Goal: Task Accomplishment & Management: Complete application form

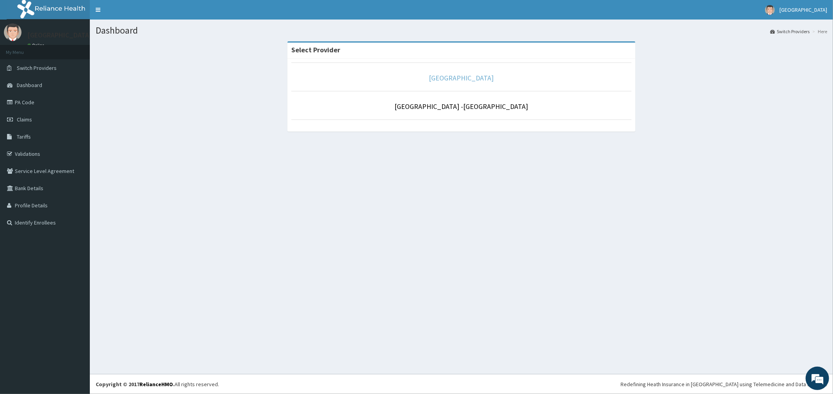
click at [466, 78] on link "[GEOGRAPHIC_DATA]" at bounding box center [461, 77] width 65 height 9
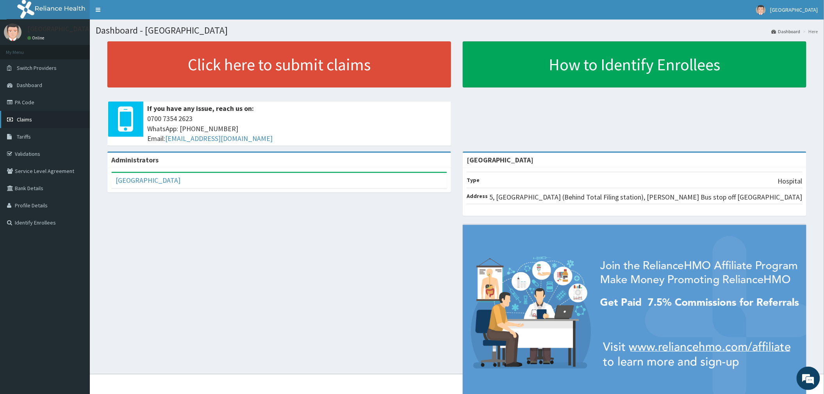
click at [23, 119] on span "Claims" at bounding box center [24, 119] width 15 height 7
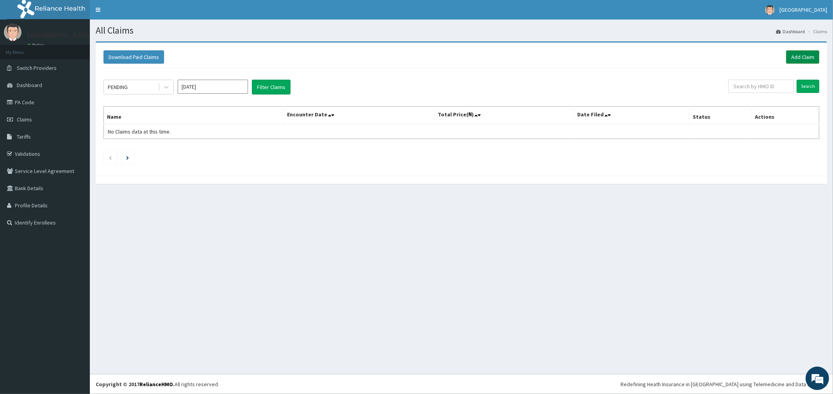
click at [799, 55] on link "Add Claim" at bounding box center [802, 56] width 33 height 13
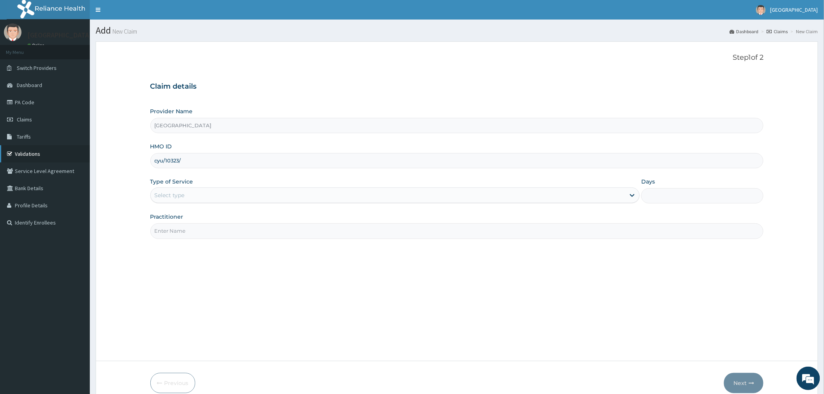
type input "cyu/10323/"
click at [21, 150] on link "Validations" at bounding box center [45, 153] width 90 height 17
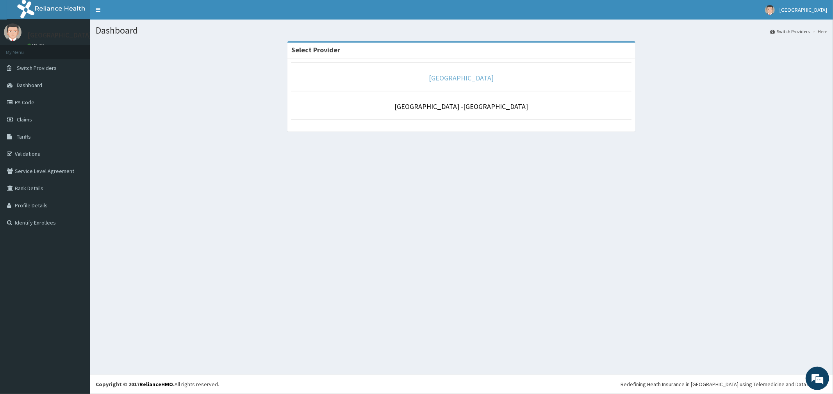
click at [458, 79] on link "[GEOGRAPHIC_DATA]" at bounding box center [461, 77] width 65 height 9
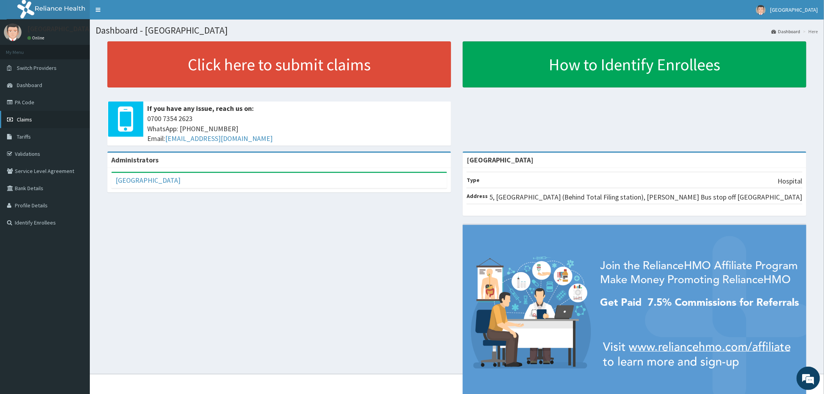
click at [17, 116] on span "Claims" at bounding box center [24, 119] width 15 height 7
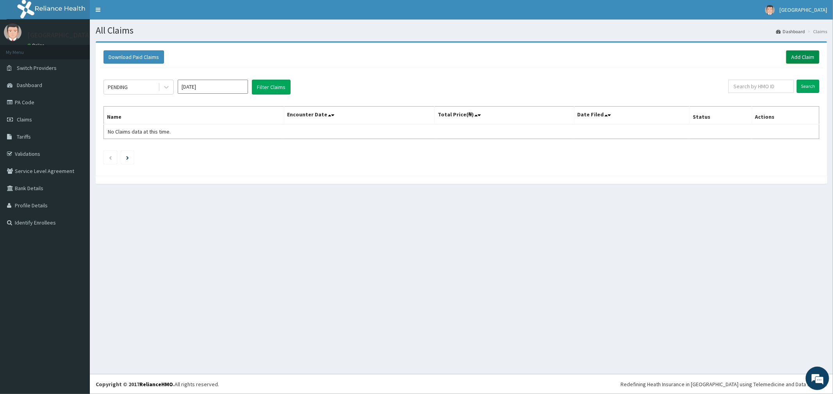
click at [800, 58] on link "Add Claim" at bounding box center [802, 56] width 33 height 13
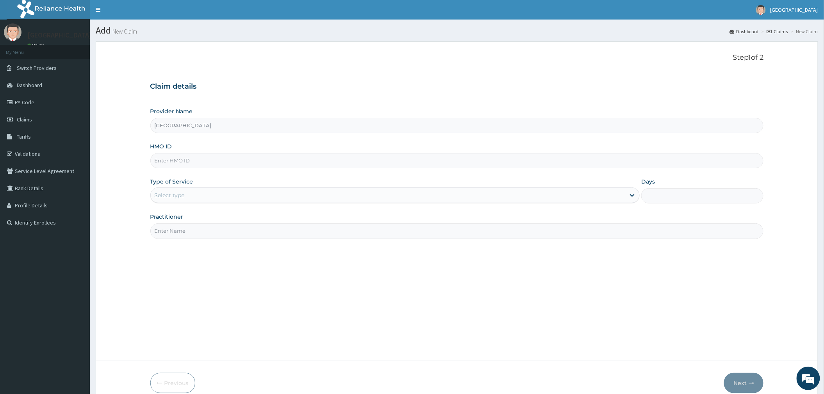
click at [201, 151] on div "HMO ID" at bounding box center [456, 155] width 613 height 26
click at [194, 165] on input "HMO ID" at bounding box center [456, 160] width 613 height 15
type input "OHT/11419/B"
click at [174, 194] on div "Select type" at bounding box center [170, 195] width 30 height 8
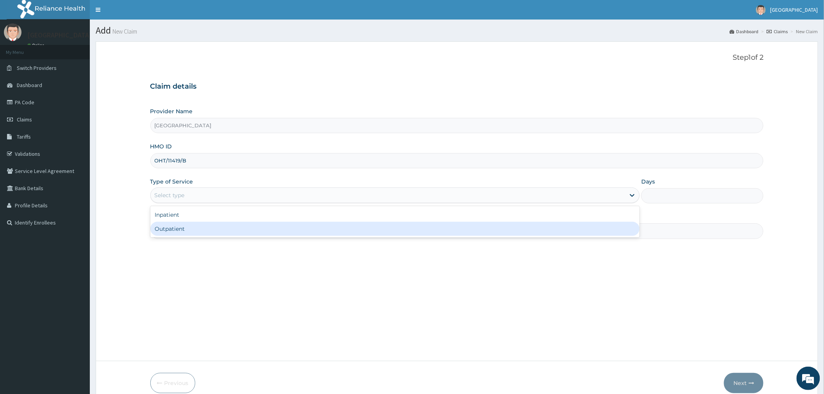
click at [172, 226] on div "Outpatient" at bounding box center [394, 229] width 489 height 14
type input "1"
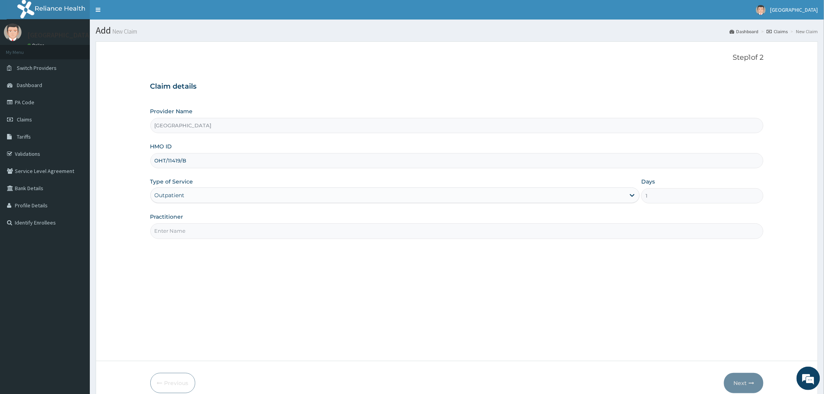
click at [172, 227] on input "Practitioner" at bounding box center [456, 230] width 613 height 15
type input "DR WILLIAMS"
click at [236, 198] on div "Outpatient" at bounding box center [388, 195] width 474 height 12
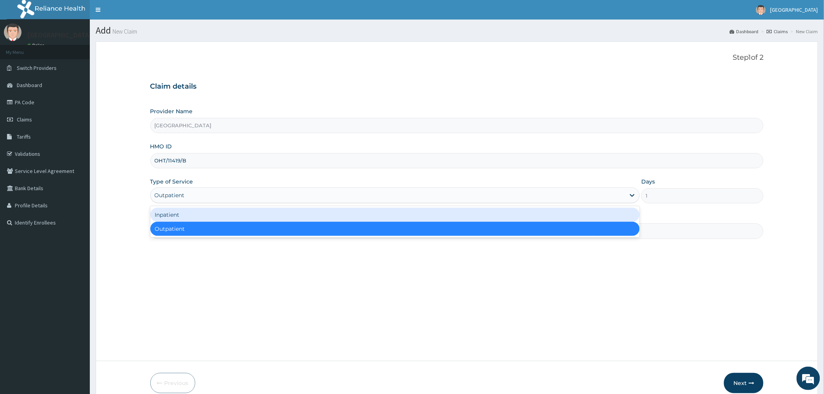
click at [213, 219] on div "Inpatient" at bounding box center [394, 215] width 489 height 14
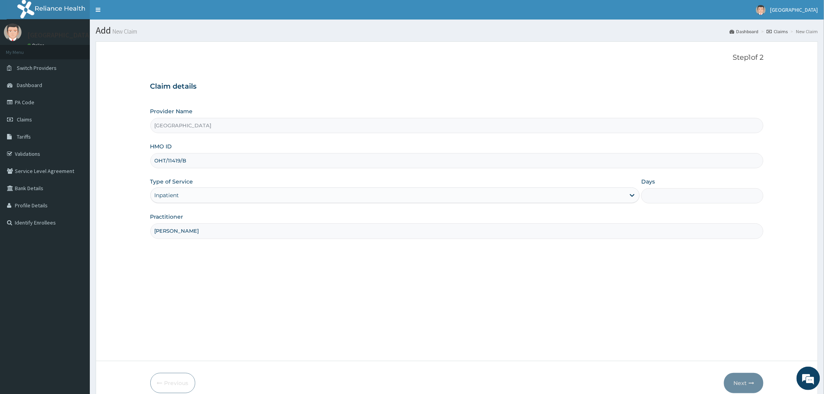
click at [656, 193] on input "Days" at bounding box center [702, 195] width 122 height 15
type input "2"
click at [733, 382] on button "Next" at bounding box center [743, 383] width 39 height 20
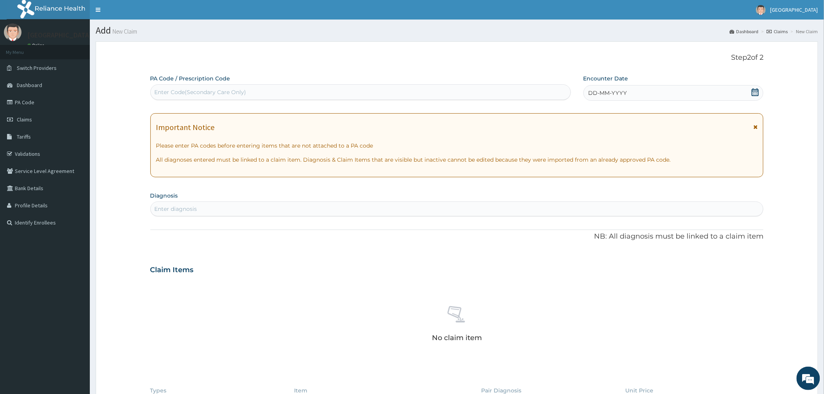
drag, startPoint x: 751, startPoint y: 91, endPoint x: 742, endPoint y: 102, distance: 14.1
click at [752, 91] on icon at bounding box center [755, 92] width 8 height 8
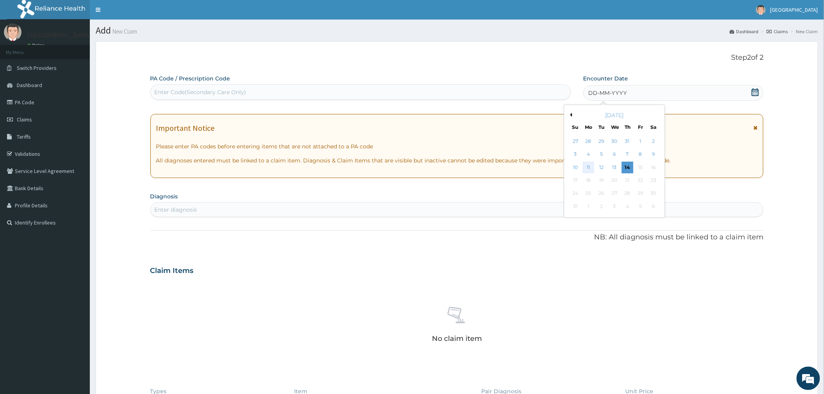
click at [587, 168] on div "11" at bounding box center [588, 168] width 12 height 12
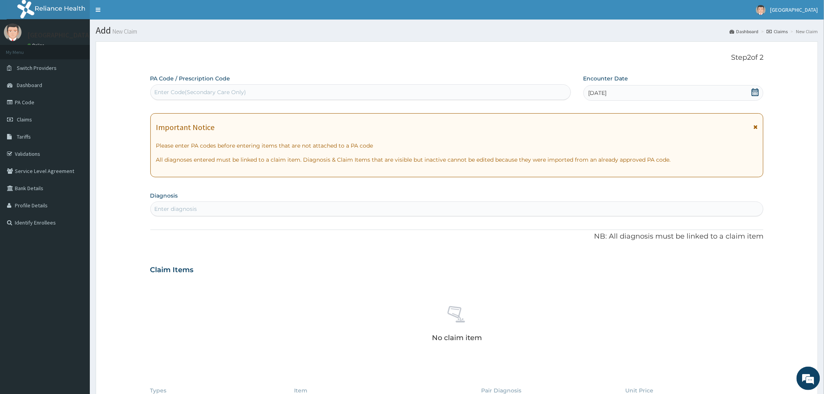
click at [213, 93] on div "Enter Code(Secondary Care Only)" at bounding box center [201, 92] width 92 height 8
paste input "PA/E95413"
type input "PA/E95413"
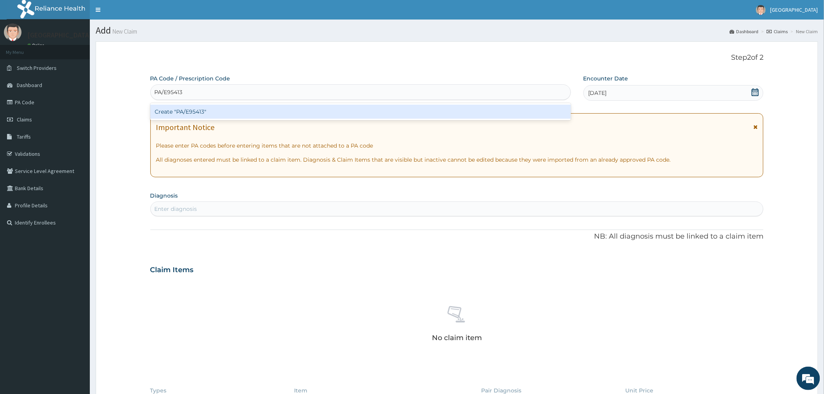
click at [208, 111] on div "Create "PA/E95413"" at bounding box center [360, 112] width 420 height 14
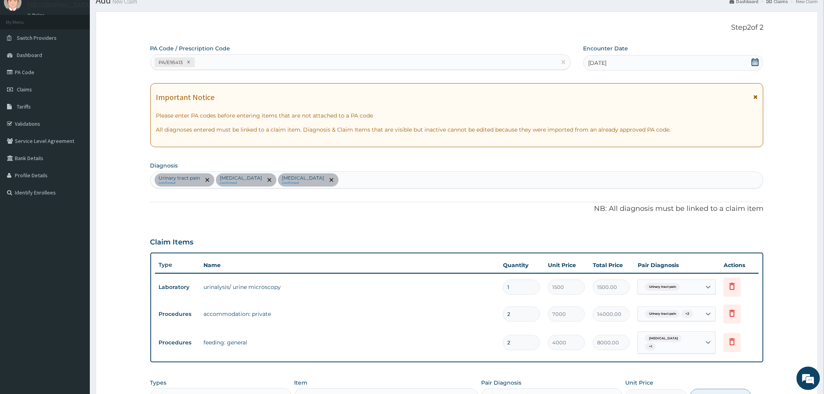
scroll to position [156, 0]
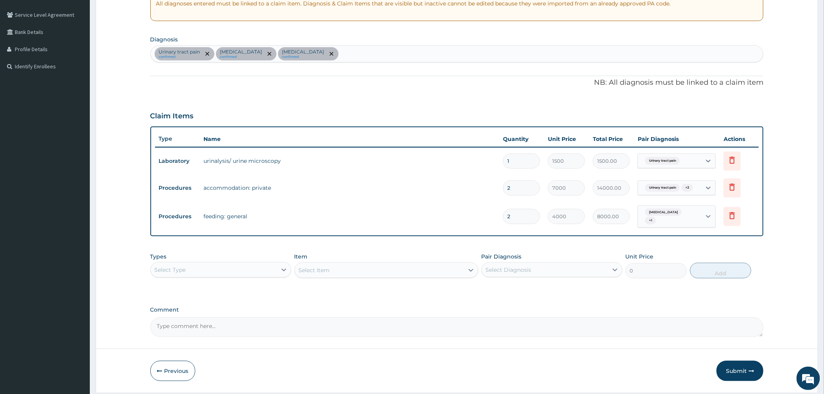
click at [213, 272] on div "Select Type" at bounding box center [214, 269] width 126 height 12
click at [208, 315] on div "Procedures" at bounding box center [220, 317] width 141 height 14
click at [337, 267] on div "Select Item" at bounding box center [379, 270] width 169 height 12
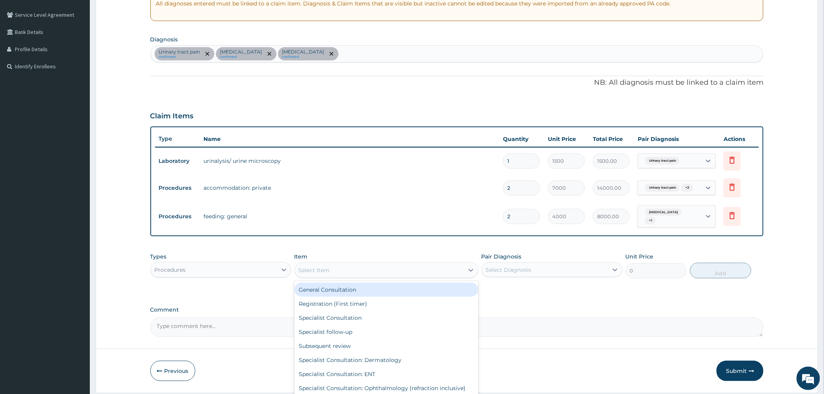
click at [348, 291] on div "General Consultation" at bounding box center [386, 290] width 184 height 14
type input "2500"
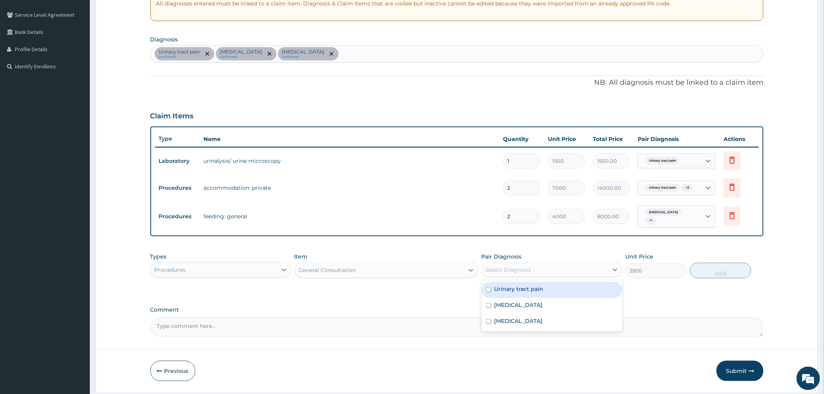
click at [586, 270] on div "Select Diagnosis" at bounding box center [545, 269] width 126 height 12
click at [554, 292] on div "Urinary tract pain" at bounding box center [551, 290] width 141 height 16
checkbox input "true"
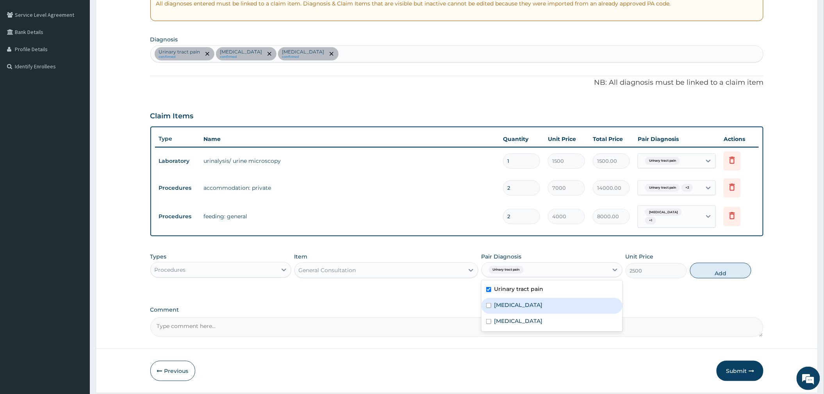
click at [543, 300] on div "Malaria" at bounding box center [551, 306] width 141 height 16
checkbox input "true"
click at [536, 320] on div "Sepsis" at bounding box center [551, 322] width 141 height 16
checkbox input "true"
drag, startPoint x: 711, startPoint y: 269, endPoint x: 695, endPoint y: 272, distance: 16.8
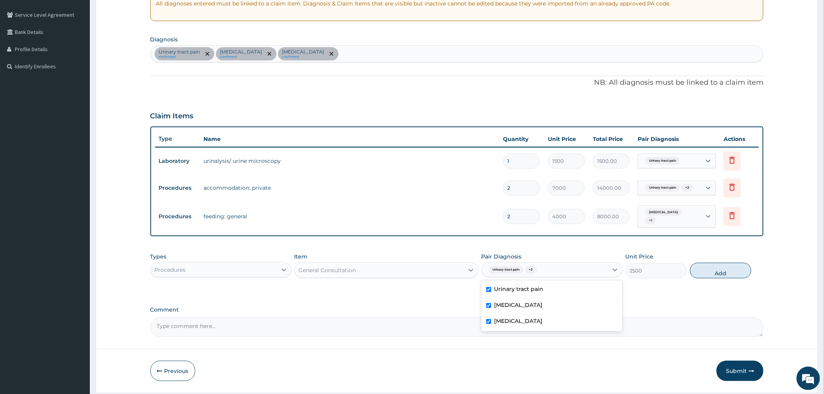
click at [711, 269] on button "Add" at bounding box center [720, 271] width 61 height 16
type input "0"
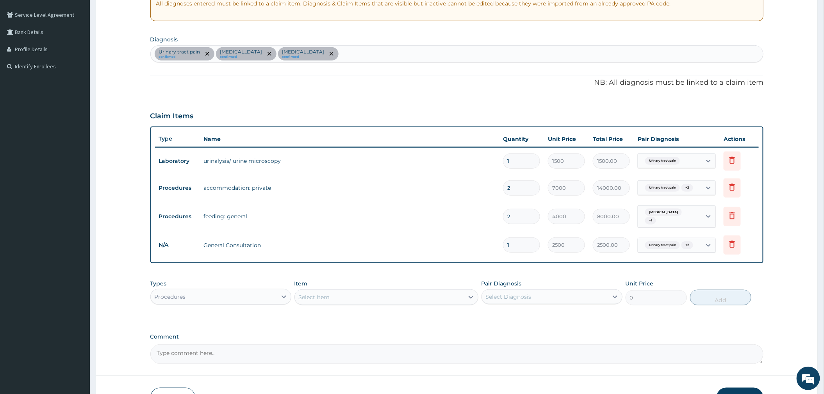
click at [223, 304] on div "Procedures" at bounding box center [220, 297] width 141 height 16
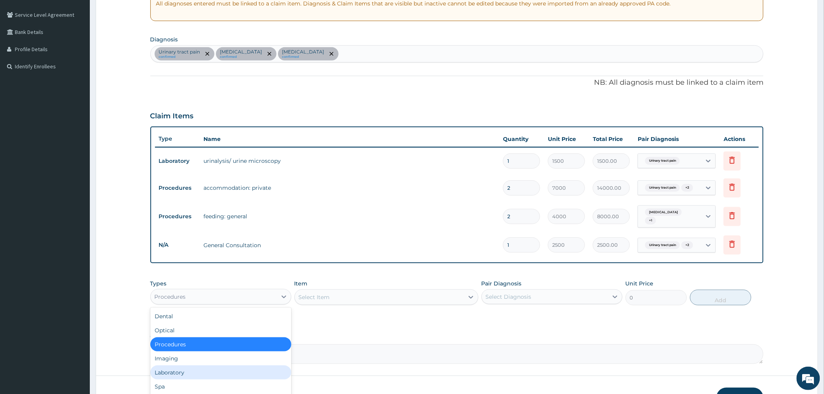
drag, startPoint x: 210, startPoint y: 376, endPoint x: 258, endPoint y: 361, distance: 50.9
click at [209, 375] on div "Laboratory" at bounding box center [220, 372] width 141 height 14
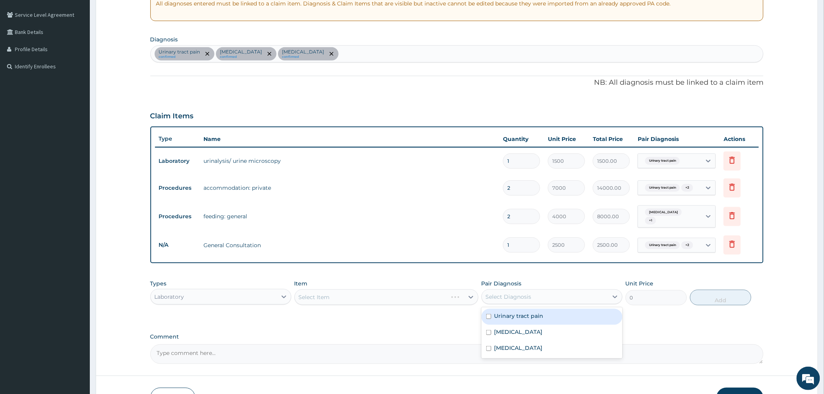
click at [528, 303] on div "Select Diagnosis" at bounding box center [545, 296] width 126 height 12
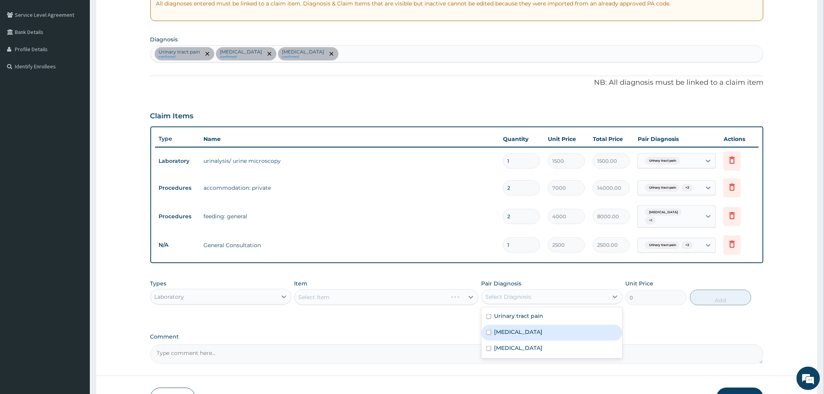
click at [497, 333] on label "Malaria" at bounding box center [518, 332] width 48 height 8
checkbox input "true"
click at [432, 297] on div "Select Item" at bounding box center [386, 297] width 184 height 16
click at [432, 300] on div "Select Item" at bounding box center [371, 297] width 153 height 12
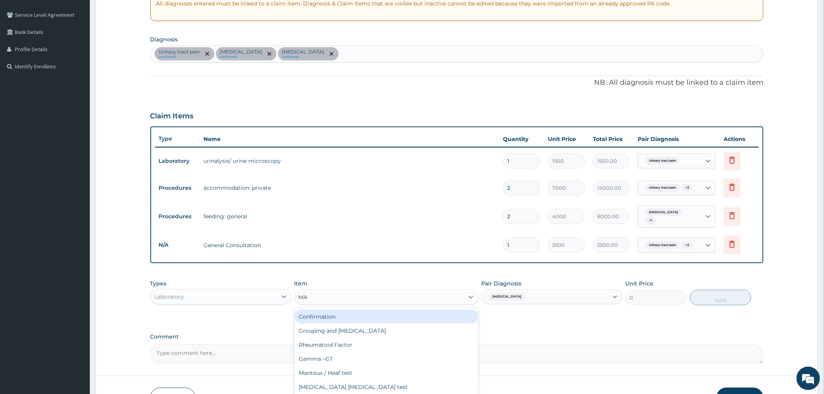
type input "MAL"
click at [427, 317] on div "Malaria Parasite test" at bounding box center [386, 317] width 184 height 14
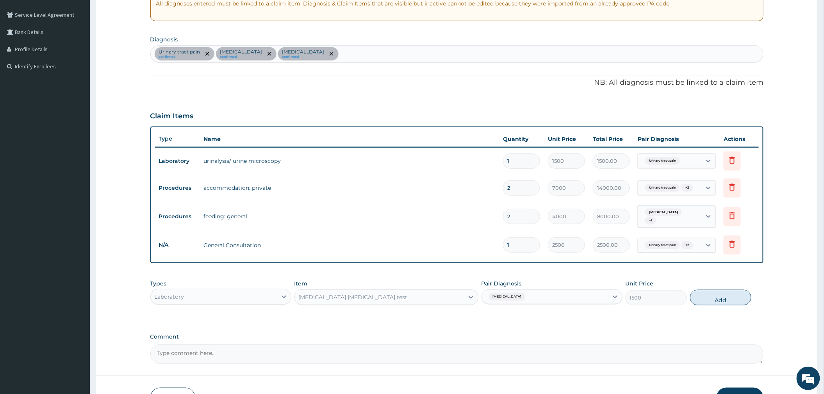
click at [710, 305] on button "Add" at bounding box center [720, 298] width 61 height 16
type input "0"
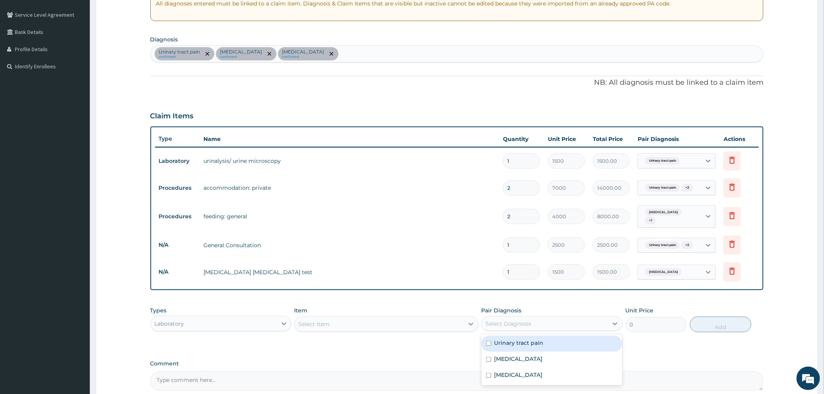
click at [534, 326] on div "Select Diagnosis" at bounding box center [545, 323] width 126 height 12
click at [506, 377] on label "Sepsis" at bounding box center [518, 375] width 48 height 8
checkbox input "true"
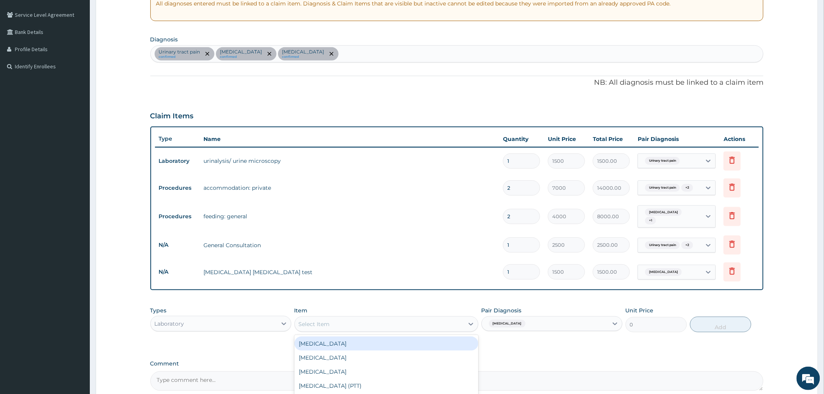
click at [411, 326] on div "Select Item" at bounding box center [379, 324] width 169 height 12
type input "FB"
click at [402, 349] on div "FBC" at bounding box center [386, 343] width 184 height 14
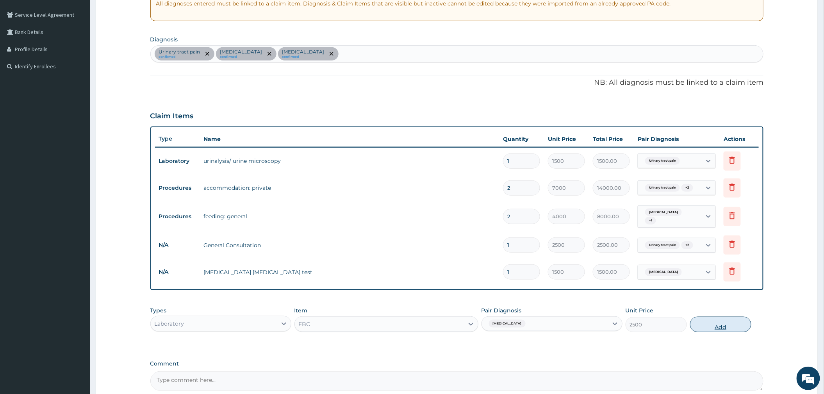
click at [726, 332] on button "Add" at bounding box center [720, 325] width 61 height 16
type input "0"
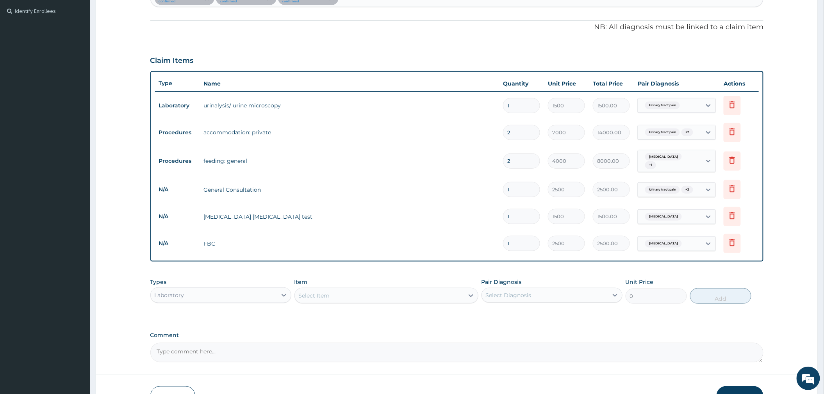
scroll to position [266, 0]
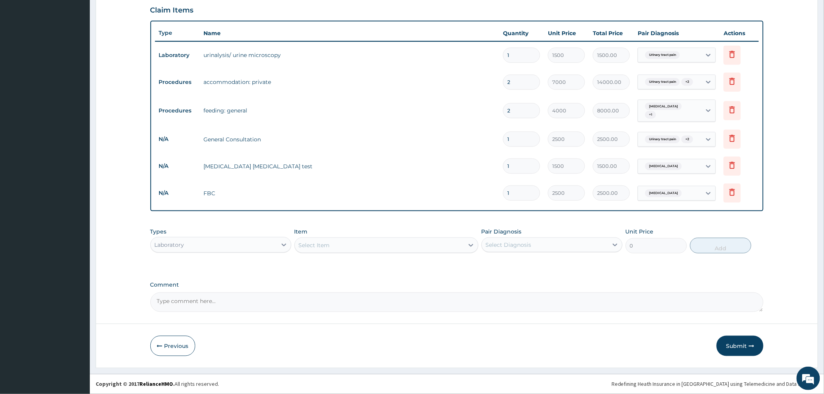
click at [223, 243] on div "Laboratory" at bounding box center [214, 245] width 126 height 12
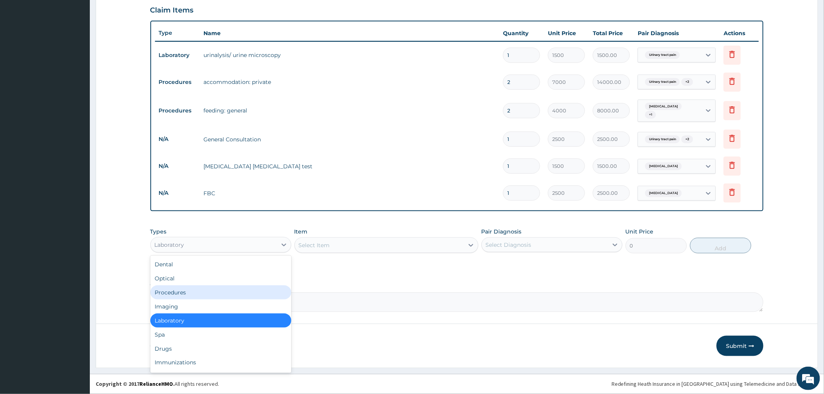
click at [199, 285] on div "Procedures" at bounding box center [220, 292] width 141 height 14
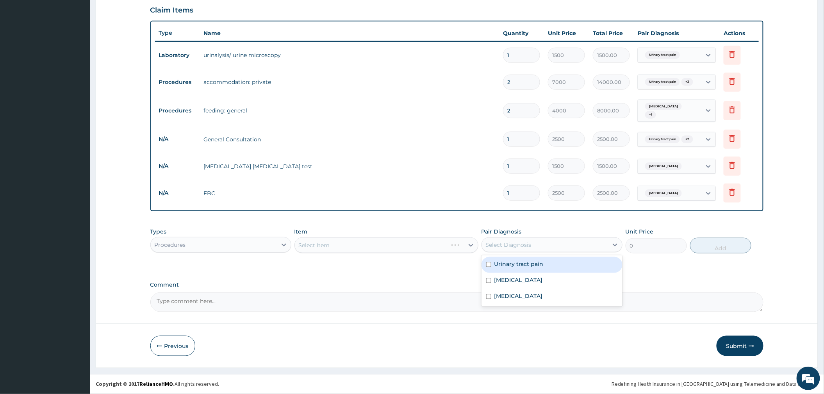
click at [517, 245] on div "Select Diagnosis" at bounding box center [509, 245] width 46 height 8
drag, startPoint x: 505, startPoint y: 268, endPoint x: 503, endPoint y: 283, distance: 14.9
click at [505, 267] on div "Urinary tract pain" at bounding box center [551, 265] width 141 height 16
checkbox input "true"
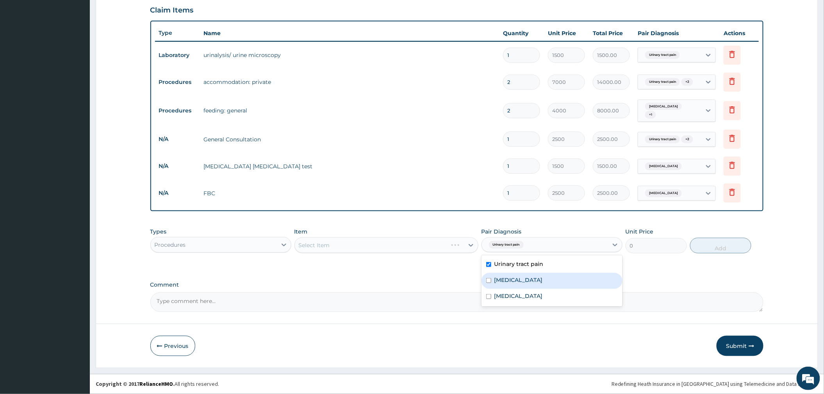
click at [503, 283] on label "Malaria" at bounding box center [518, 280] width 48 height 8
checkbox input "true"
click at [499, 298] on label "Sepsis" at bounding box center [518, 296] width 48 height 8
checkbox input "true"
click at [389, 242] on div "Select Item" at bounding box center [386, 245] width 184 height 16
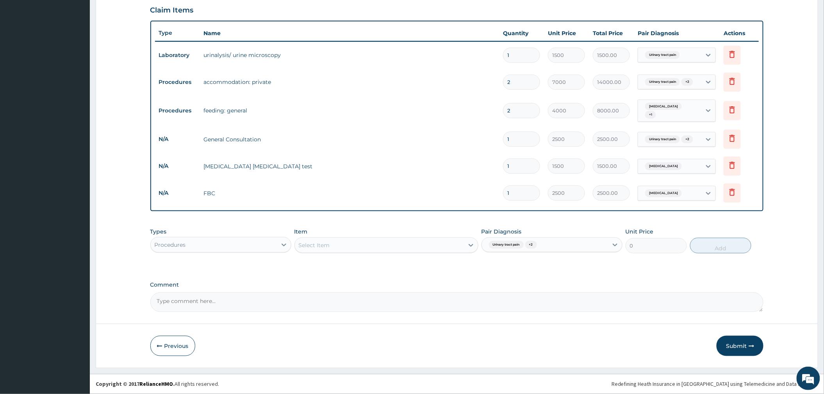
click at [388, 242] on div "Select Item" at bounding box center [379, 245] width 169 height 12
type input "SEMI"
click at [390, 262] on div "Accommodation: Semi – Private" at bounding box center [386, 265] width 184 height 14
click at [712, 247] on button "Add" at bounding box center [720, 246] width 61 height 16
type input "0"
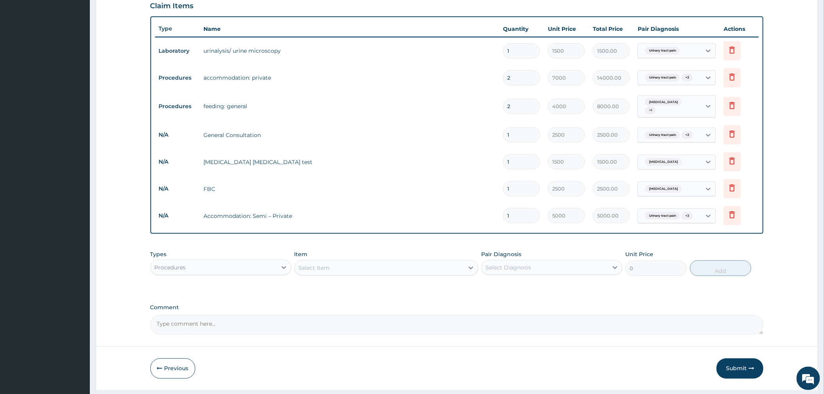
type input "0.00"
type input "2"
type input "10000.00"
type input "2"
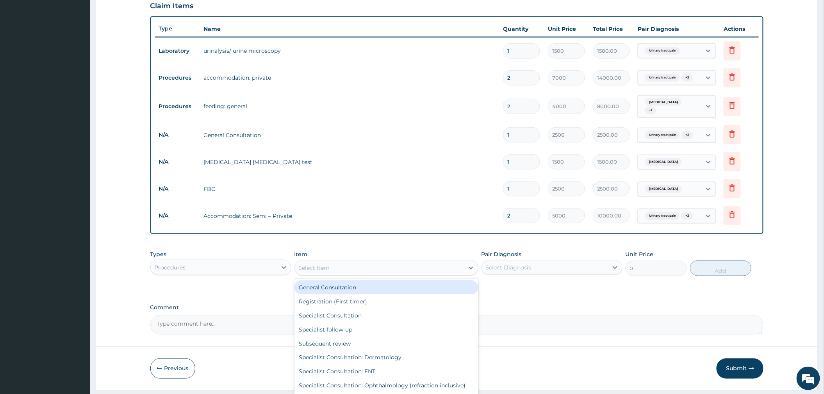
click at [333, 274] on div "Select Item" at bounding box center [379, 268] width 169 height 12
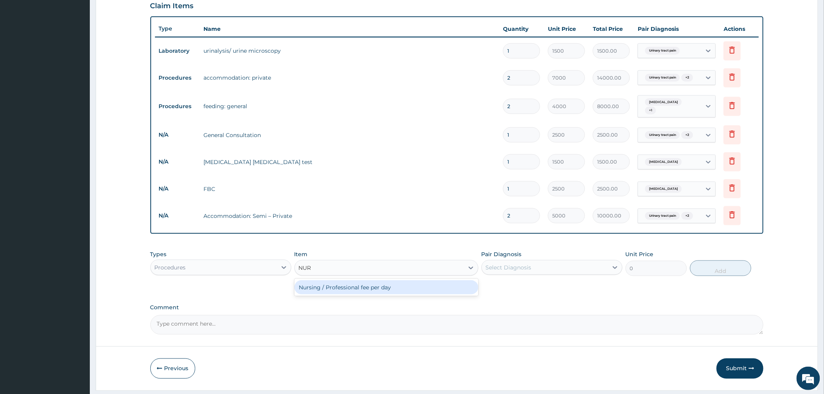
type input "NURS"
click at [345, 294] on div "Nursing / Professional fee per day" at bounding box center [386, 287] width 184 height 14
type input "2000"
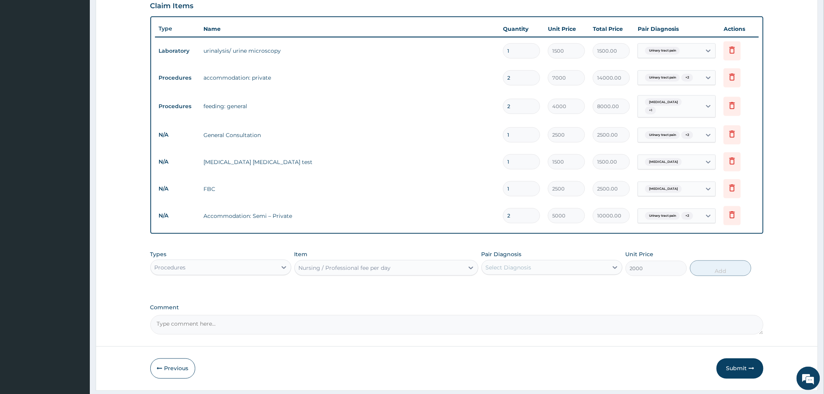
click at [529, 271] on div "Select Diagnosis" at bounding box center [509, 267] width 46 height 8
click at [524, 290] on label "Urinary tract pain" at bounding box center [518, 287] width 49 height 8
checkbox input "true"
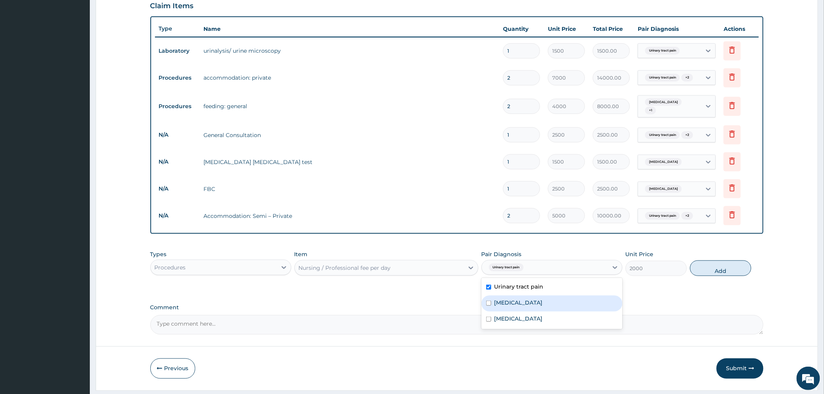
click at [523, 308] on div "Malaria" at bounding box center [551, 303] width 141 height 16
checkbox input "true"
click at [523, 322] on div "Sepsis" at bounding box center [551, 319] width 141 height 16
checkbox input "true"
drag, startPoint x: 730, startPoint y: 277, endPoint x: 641, endPoint y: 269, distance: 89.4
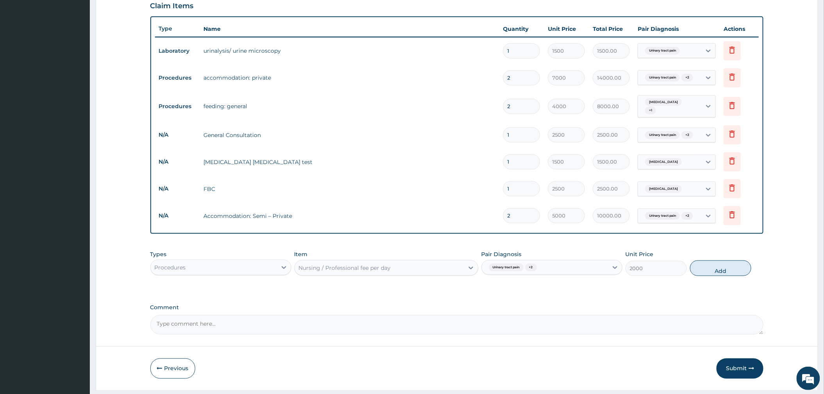
click at [730, 276] on button "Add" at bounding box center [720, 268] width 61 height 16
type input "0"
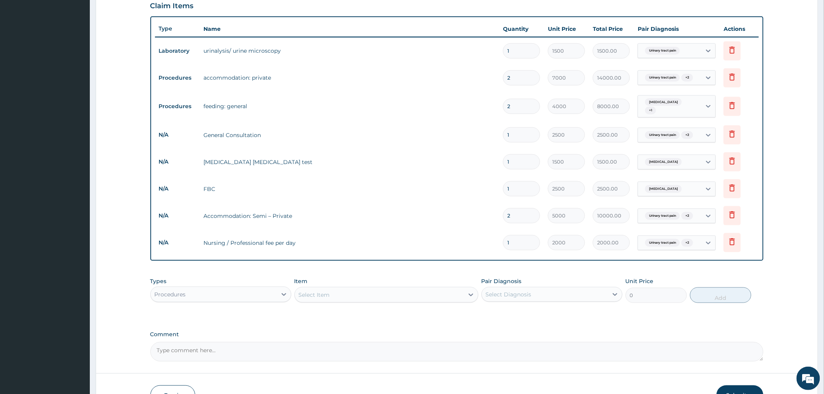
type input "0.00"
type input "2"
type input "4000.00"
type input "2"
click at [239, 301] on div "Procedures" at bounding box center [214, 294] width 126 height 12
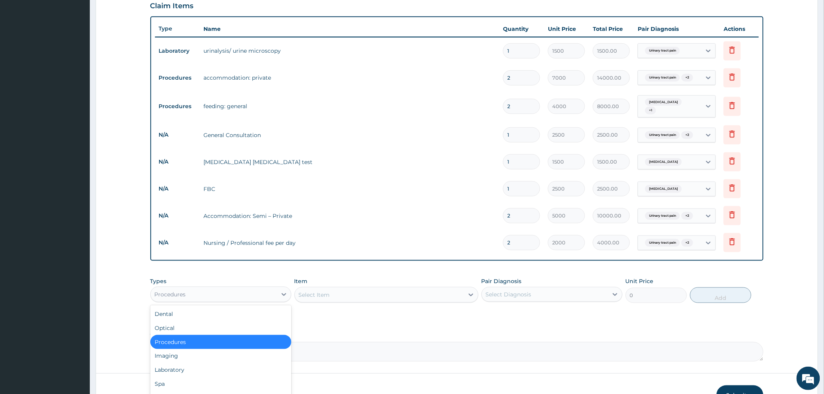
scroll to position [27, 0]
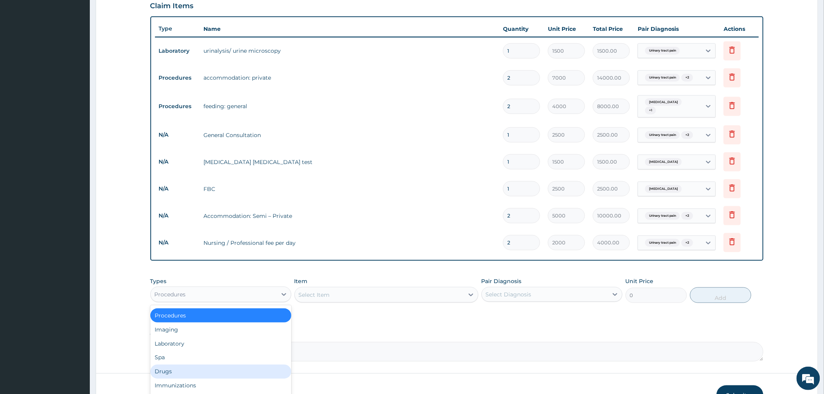
drag, startPoint x: 203, startPoint y: 376, endPoint x: 247, endPoint y: 349, distance: 52.1
click at [203, 376] on div "Drugs" at bounding box center [220, 372] width 141 height 14
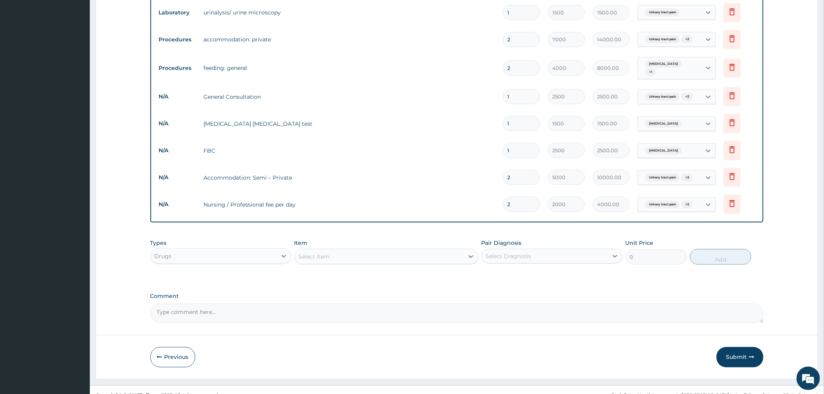
scroll to position [328, 0]
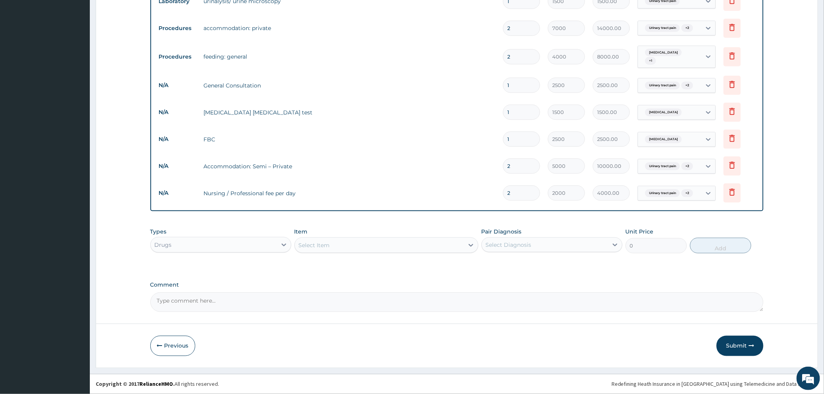
click at [319, 244] on div "Select Item" at bounding box center [314, 245] width 31 height 8
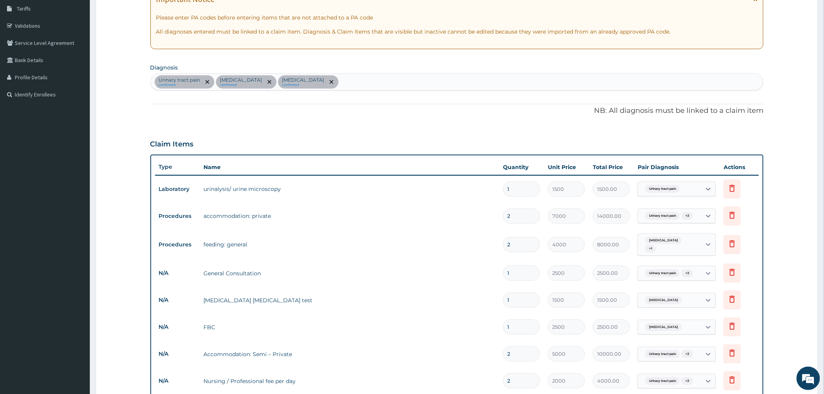
scroll to position [68, 0]
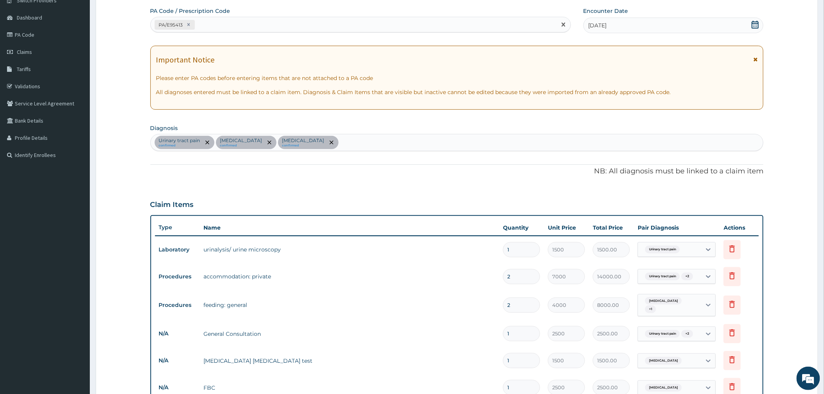
click at [216, 27] on div "PA/E95413" at bounding box center [354, 24] width 406 height 13
type input "PA/64E6DB"
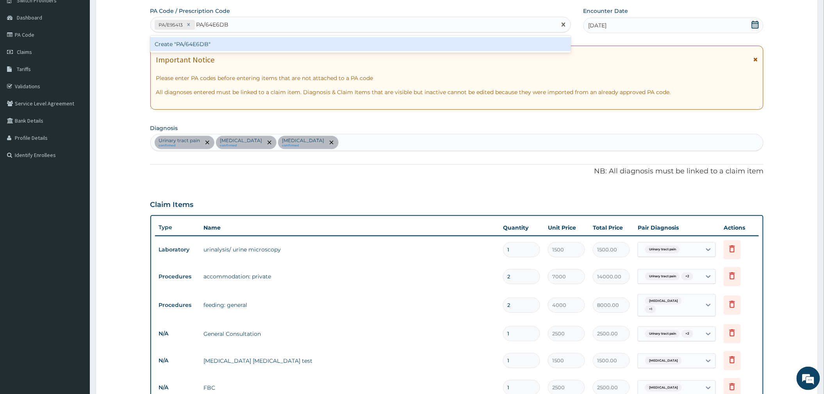
click at [219, 41] on div "Create "PA/64E6DB"" at bounding box center [360, 44] width 420 height 14
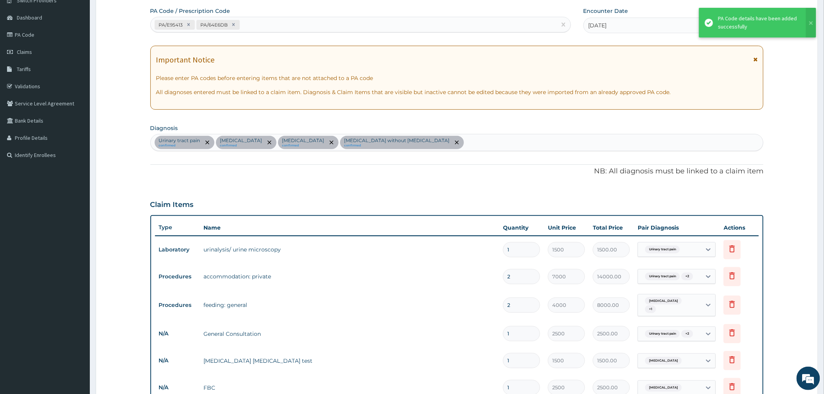
scroll to position [350, 0]
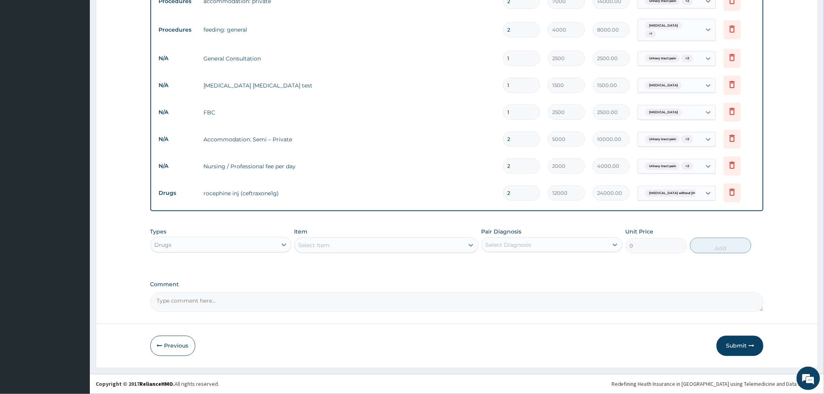
click at [331, 246] on div "Select Item" at bounding box center [379, 245] width 169 height 12
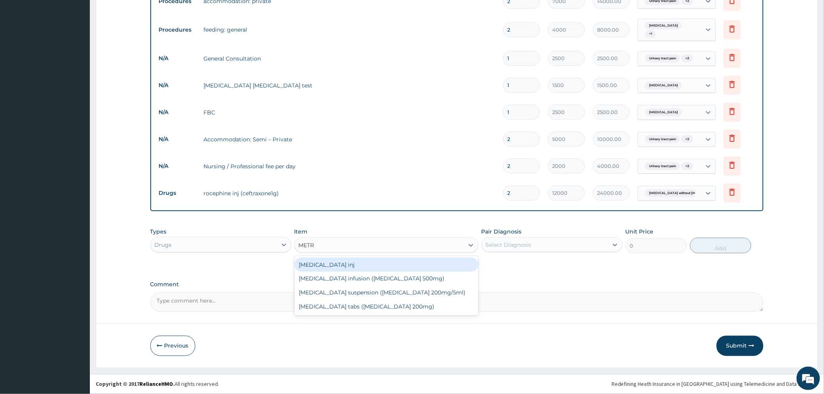
type input "METRO"
click at [370, 271] on div "Flagyl infusion (Metronidazole 500mg)" at bounding box center [386, 265] width 184 height 14
type input "3000"
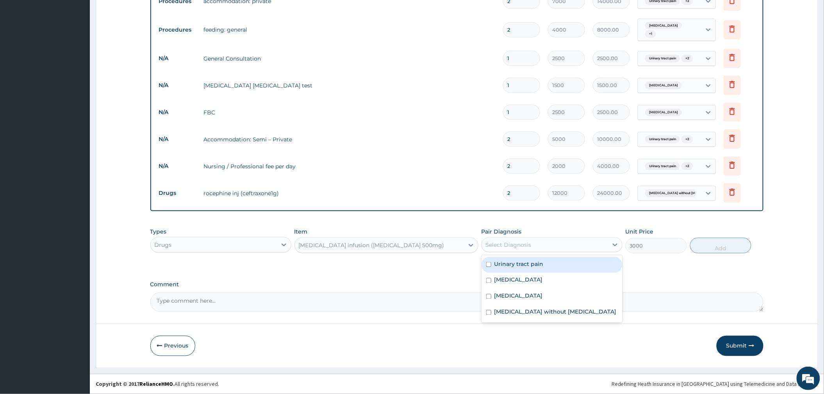
click at [546, 251] on div "Select Diagnosis" at bounding box center [545, 245] width 126 height 12
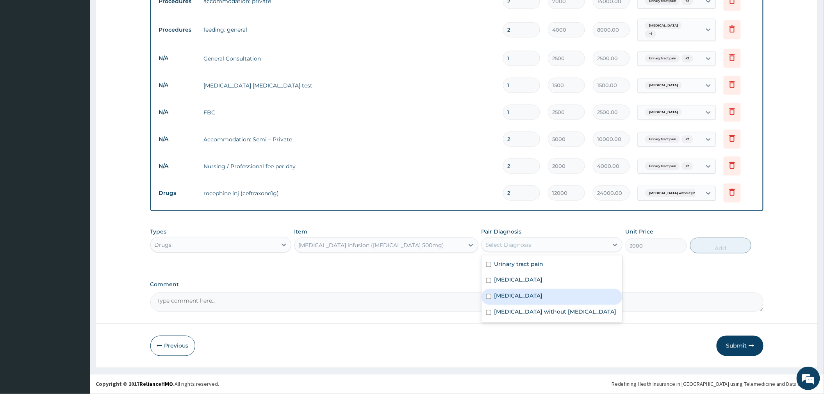
click at [517, 305] on div "Sepsis" at bounding box center [551, 297] width 141 height 16
checkbox input "true"
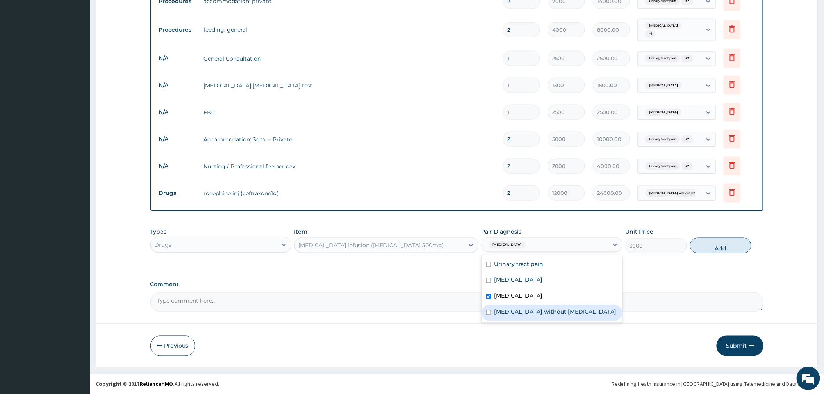
click at [544, 316] on label "Sepsis without septic shock" at bounding box center [555, 312] width 122 height 8
checkbox input "true"
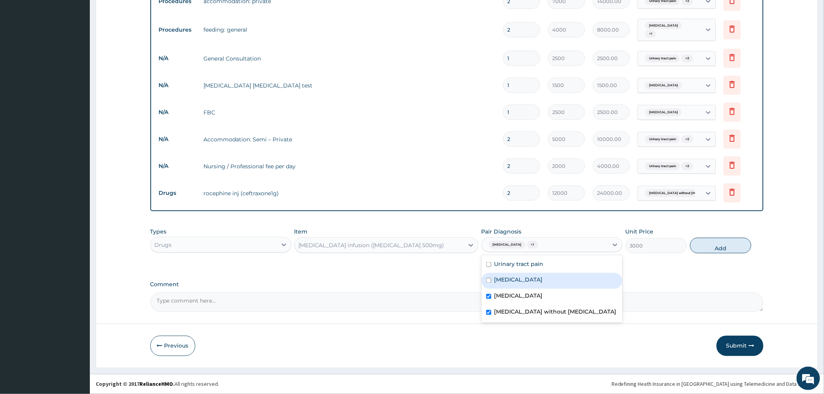
click at [550, 285] on div "Malaria" at bounding box center [551, 281] width 141 height 16
checkbox input "true"
click at [705, 244] on button "Add" at bounding box center [720, 246] width 61 height 16
type input "0"
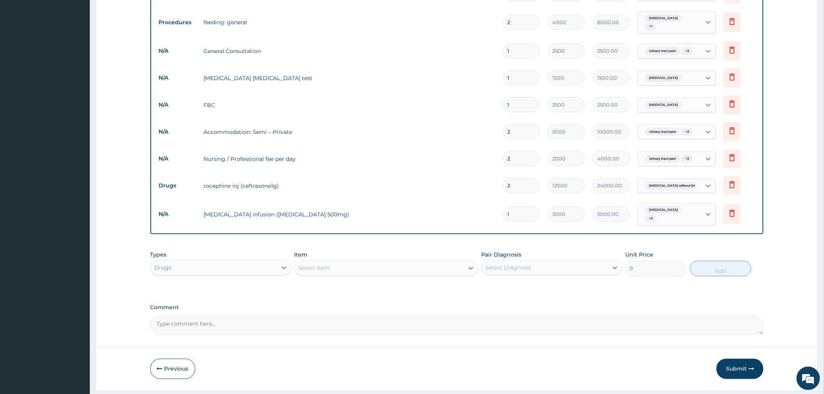
type input "0.00"
type input "3"
type input "9000.00"
type input "3"
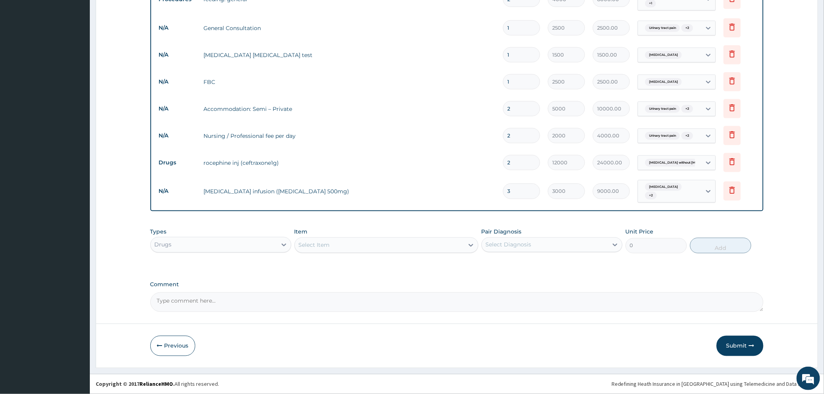
click at [341, 246] on div "Select Item" at bounding box center [379, 245] width 169 height 12
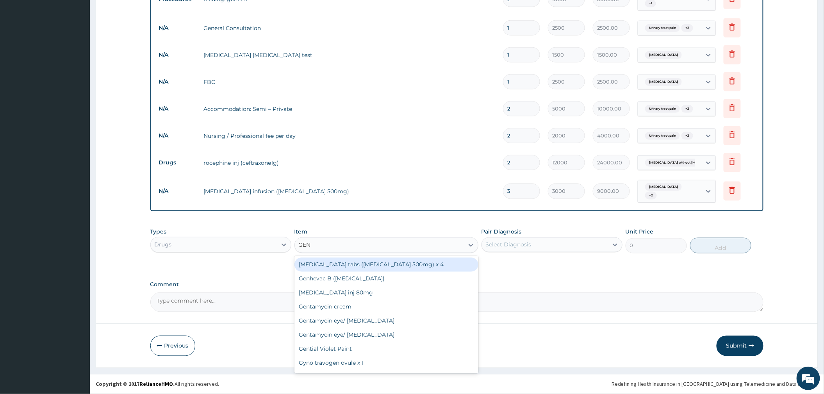
type input "GENT"
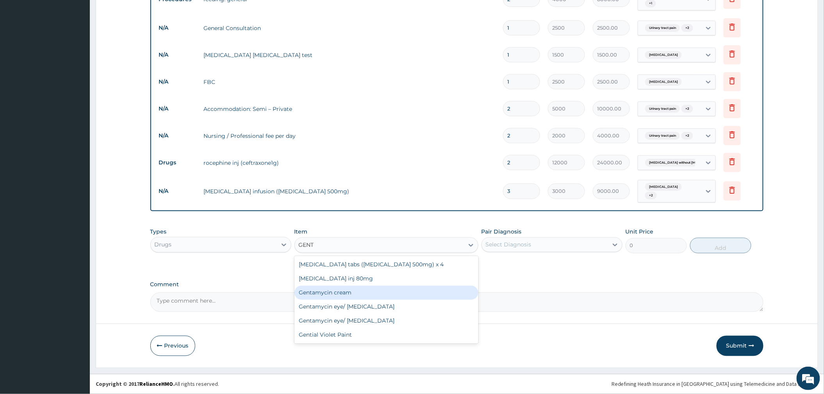
drag, startPoint x: 360, startPoint y: 283, endPoint x: 365, endPoint y: 279, distance: 6.6
click at [360, 283] on div "Gentamicin inj 80mg" at bounding box center [386, 279] width 184 height 14
type input "700"
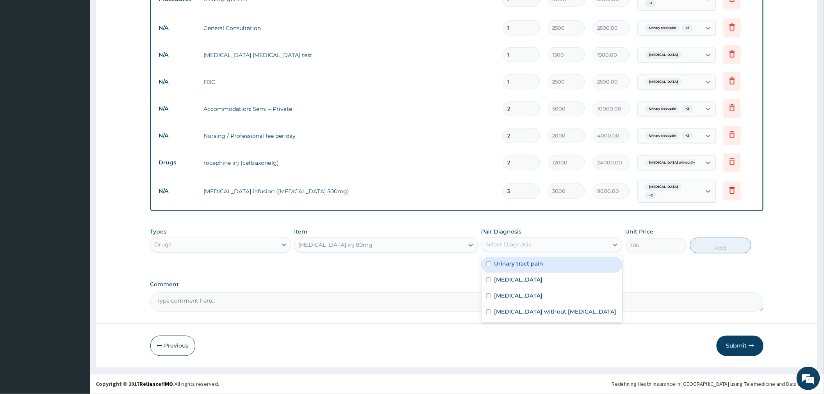
click at [513, 237] on div "Select Diagnosis" at bounding box center [551, 244] width 141 height 15
click at [509, 283] on label "Malaria" at bounding box center [518, 280] width 48 height 8
checkbox input "true"
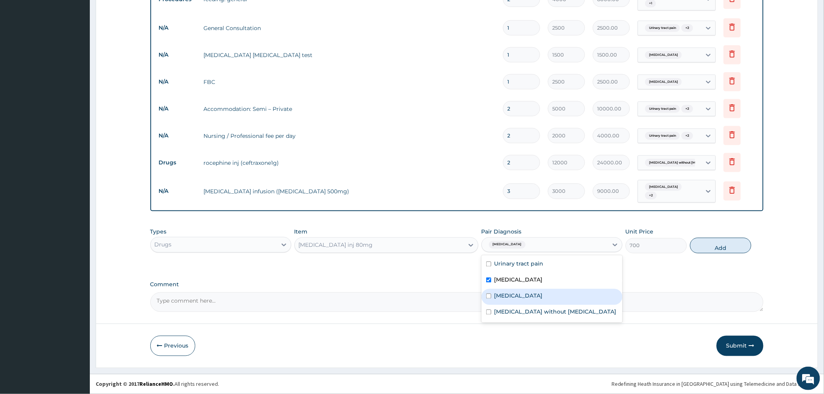
click at [506, 292] on label "Sepsis" at bounding box center [518, 296] width 48 height 8
checkbox input "true"
click at [506, 313] on label "Sepsis without septic shock" at bounding box center [555, 312] width 122 height 8
checkbox input "true"
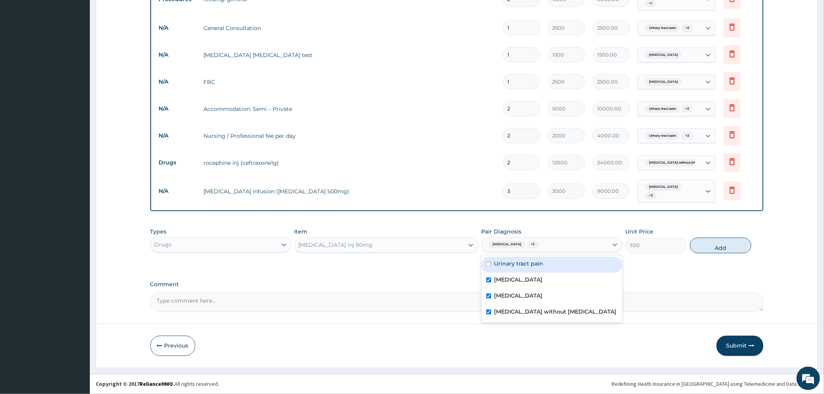
drag, startPoint x: 560, startPoint y: 264, endPoint x: 625, endPoint y: 258, distance: 65.1
click at [559, 264] on div "Urinary tract pain" at bounding box center [551, 265] width 141 height 16
checkbox input "true"
click at [705, 246] on button "Add" at bounding box center [720, 246] width 61 height 16
type input "0"
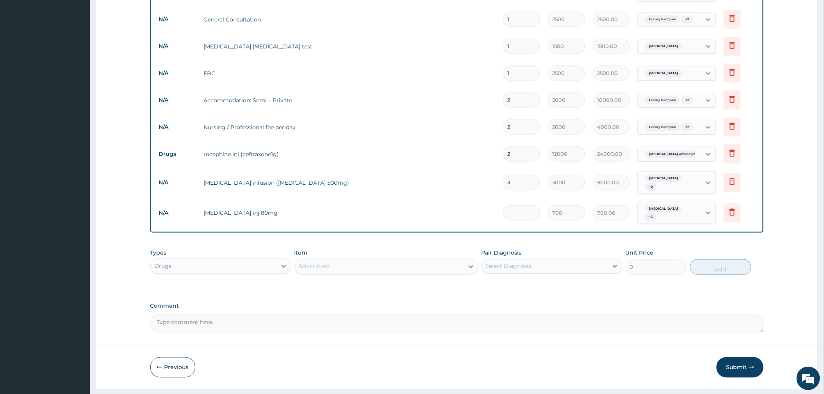
type input "0.00"
type input "2"
type input "1400.00"
type input "2"
click at [316, 271] on div "Select Item" at bounding box center [314, 267] width 31 height 8
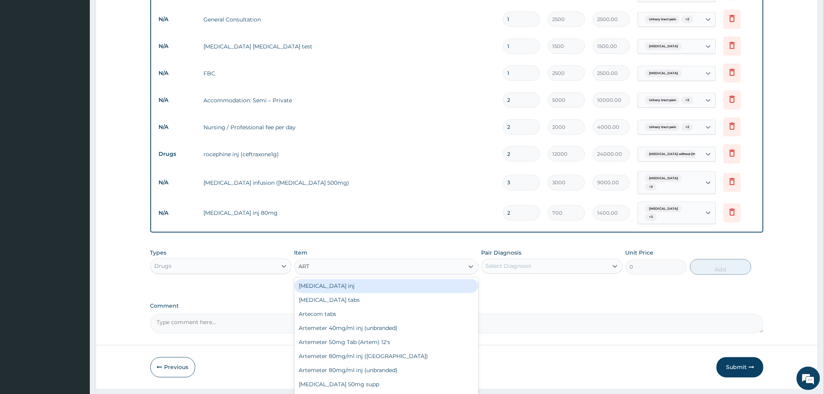
type input "ARTE"
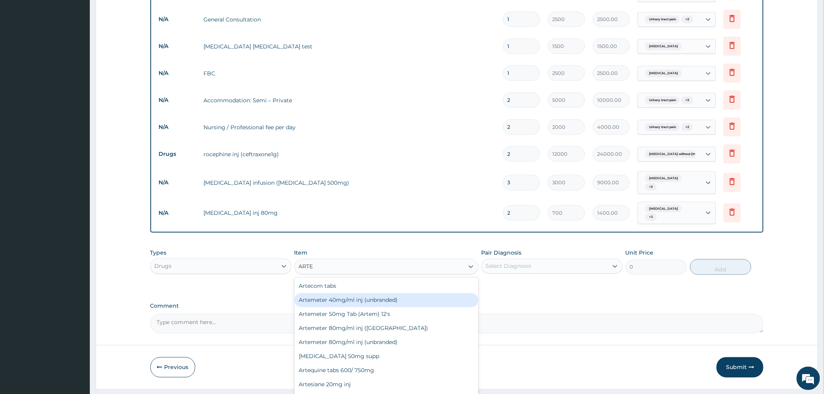
click at [386, 307] on div "Artemeter 40mg/ml inj (unbranded)" at bounding box center [386, 300] width 184 height 14
type input "400"
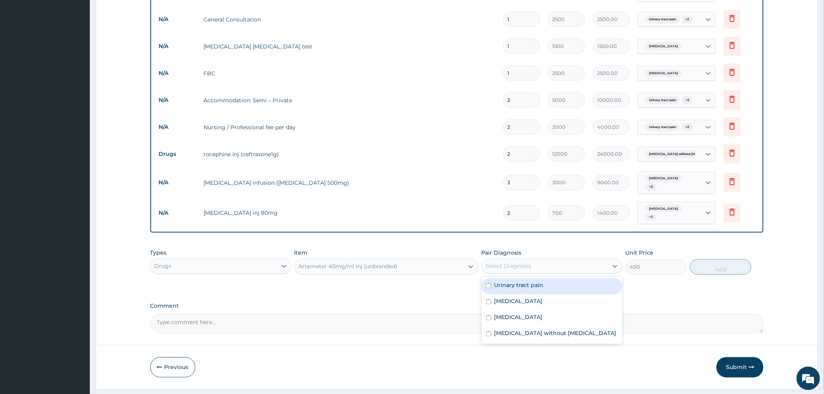
click at [518, 270] on div "Select Diagnosis" at bounding box center [509, 266] width 46 height 8
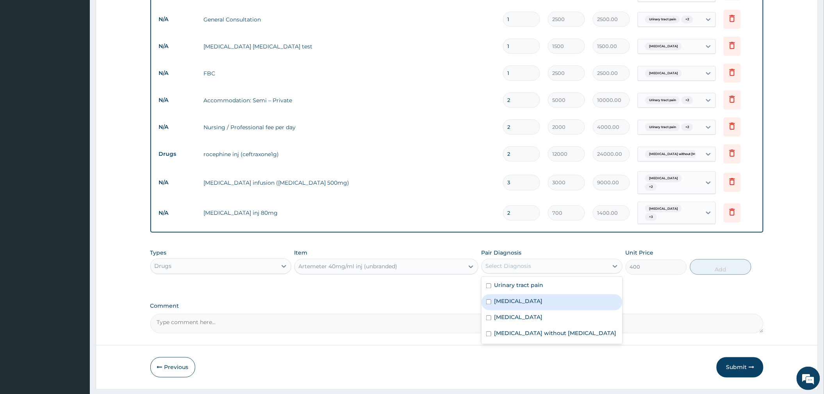
click at [509, 310] on div "Malaria" at bounding box center [551, 302] width 141 height 16
checkbox input "true"
click at [707, 271] on button "Add" at bounding box center [720, 267] width 61 height 16
type input "0"
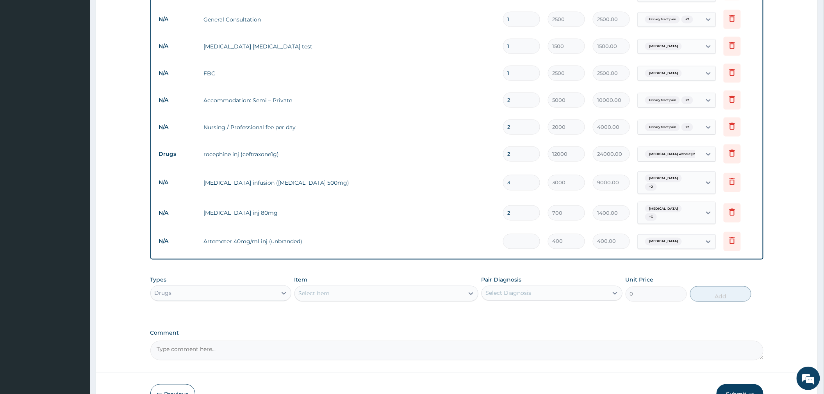
type input "0.00"
type input "3"
type input "1200.00"
type input "3"
click at [378, 298] on div "Select Item" at bounding box center [379, 293] width 169 height 12
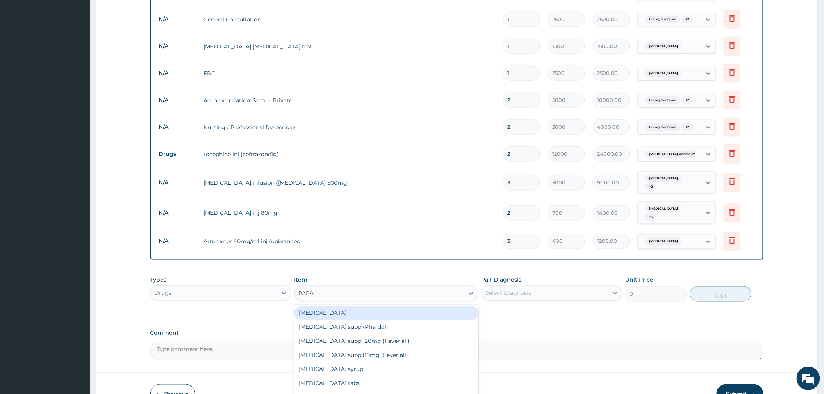
type input "PARAC"
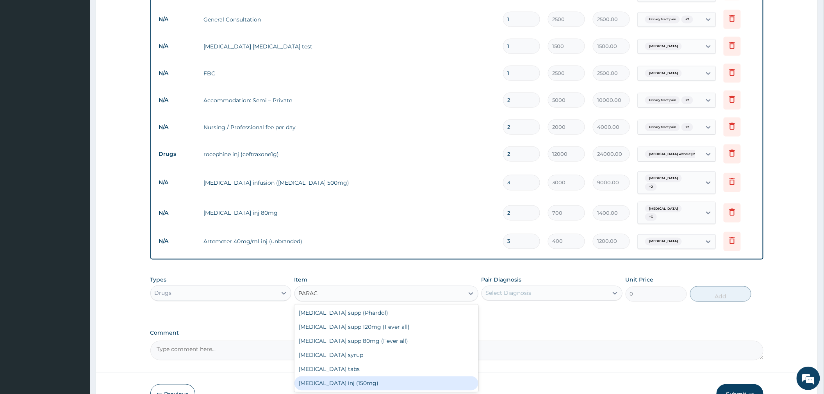
click at [357, 386] on div "Paracetamol inj (150mg)" at bounding box center [386, 383] width 184 height 14
type input "520"
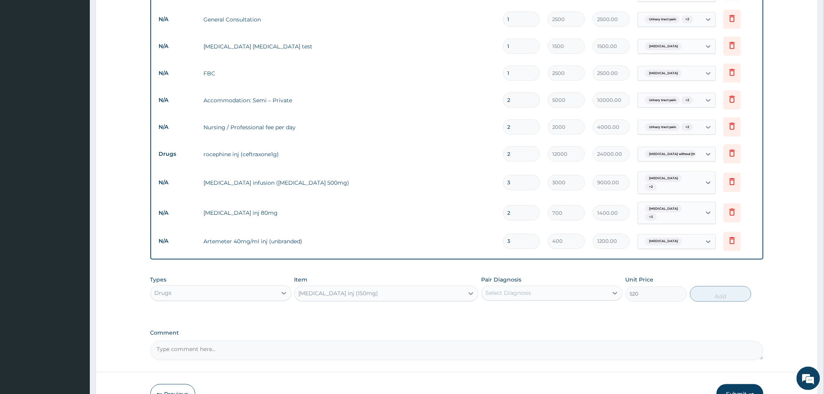
click at [516, 299] on div "Select Diagnosis" at bounding box center [545, 293] width 126 height 12
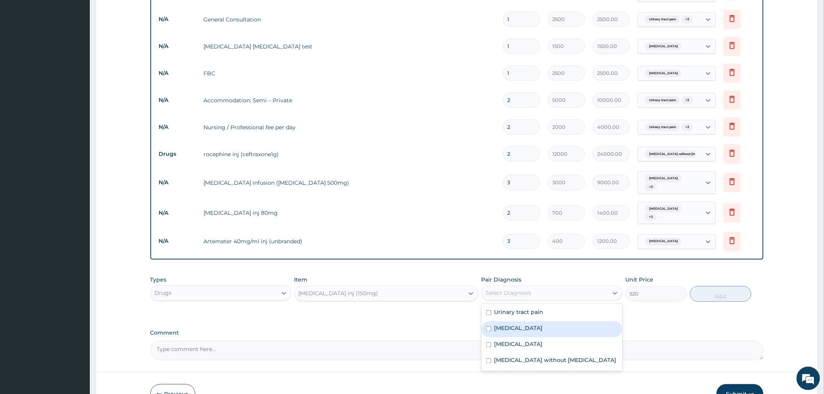
click at [513, 332] on label "Malaria" at bounding box center [518, 328] width 48 height 8
checkbox input "true"
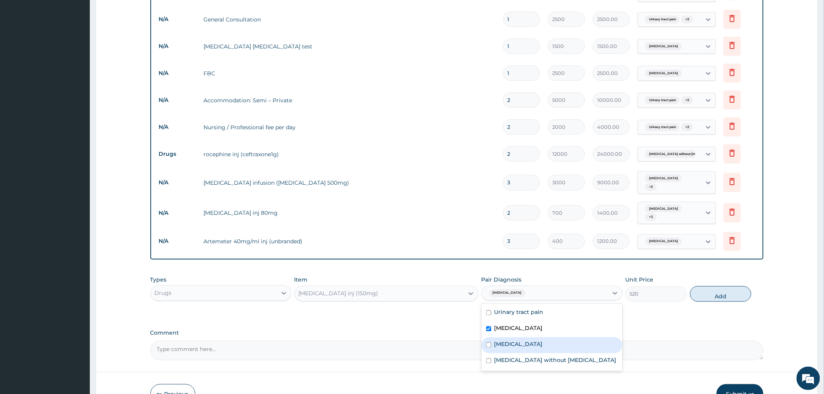
click at [516, 351] on div "Sepsis" at bounding box center [551, 345] width 141 height 16
checkbox input "true"
click at [514, 364] on label "Sepsis without septic shock" at bounding box center [555, 360] width 122 height 8
checkbox input "true"
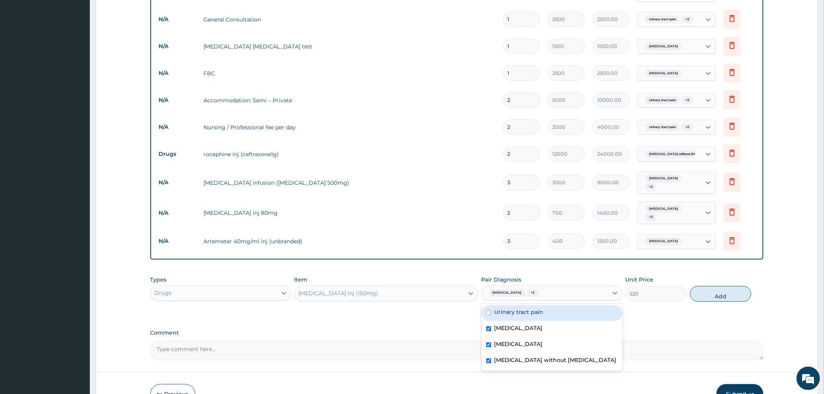
click at [527, 313] on label "Urinary tract pain" at bounding box center [518, 312] width 49 height 8
checkbox input "true"
click at [721, 301] on button "Add" at bounding box center [720, 294] width 61 height 16
type input "0"
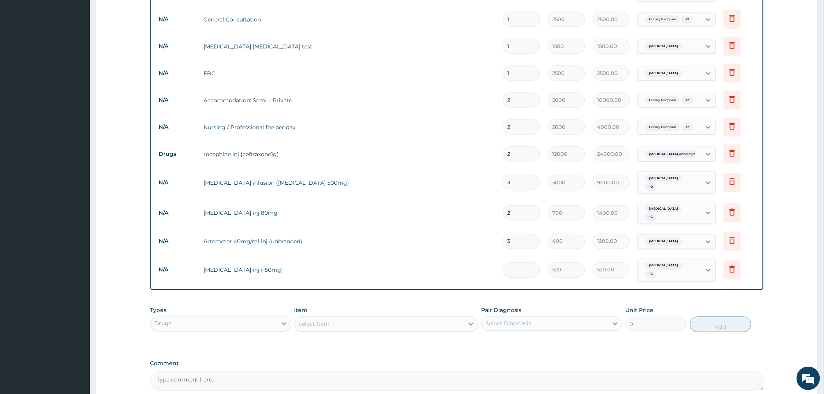
type input "0.00"
type input "3"
type input "1560.00"
type input "3"
click at [322, 325] on div "Select Item" at bounding box center [314, 324] width 31 height 8
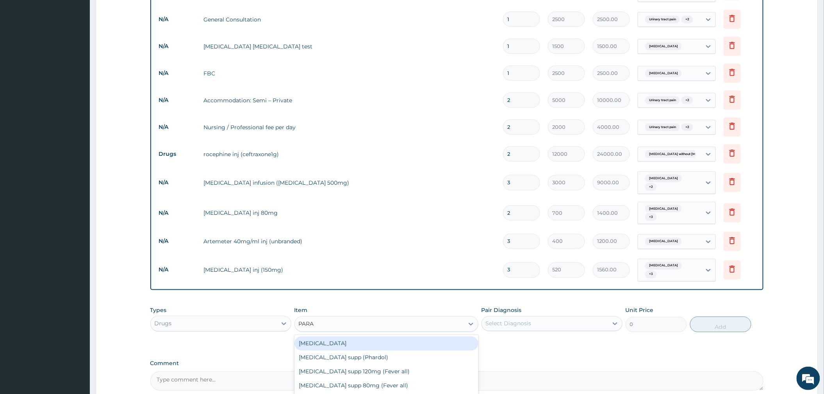
type input "PARAC"
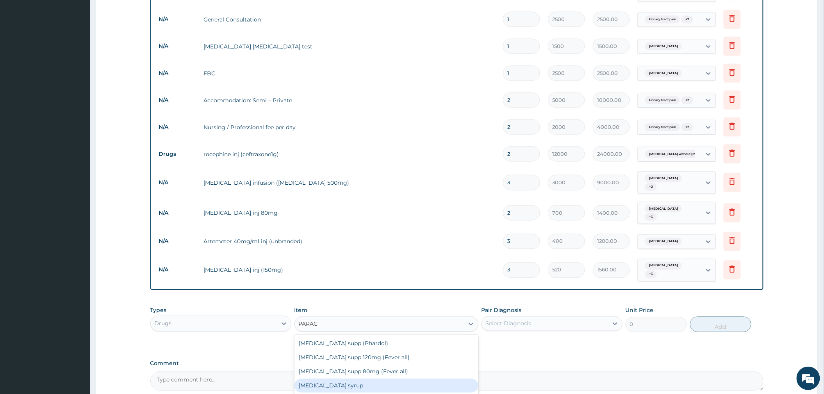
click at [348, 384] on div "Paracetamol syrup" at bounding box center [386, 386] width 184 height 14
type input "455"
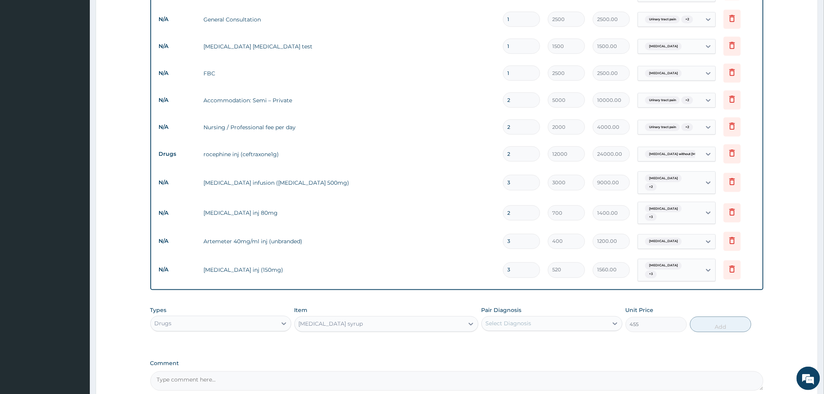
click at [502, 322] on div "Select Diagnosis" at bounding box center [509, 324] width 46 height 8
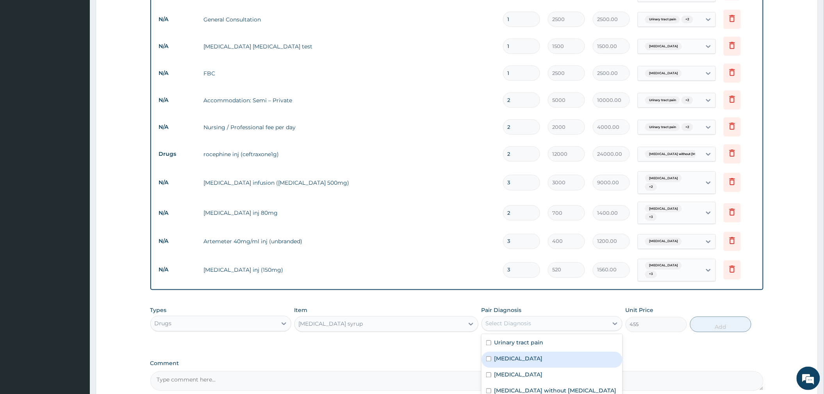
click at [511, 361] on label "Malaria" at bounding box center [518, 359] width 48 height 8
checkbox input "true"
click at [717, 323] on button "Add" at bounding box center [720, 325] width 61 height 16
type input "0"
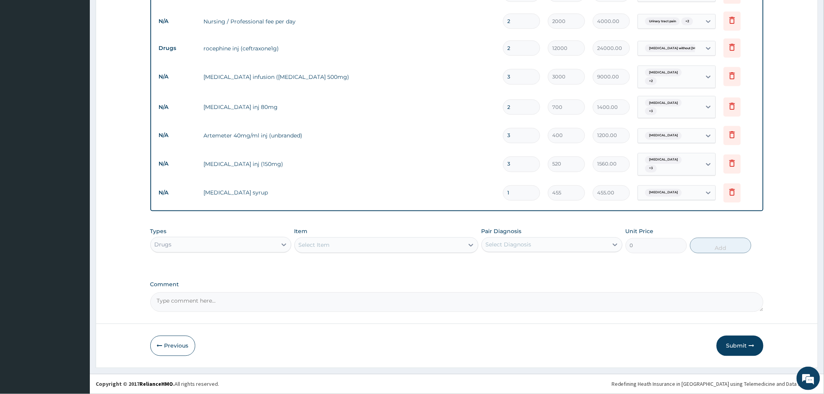
scroll to position [490, 0]
click at [344, 246] on div "Select Item" at bounding box center [379, 245] width 169 height 12
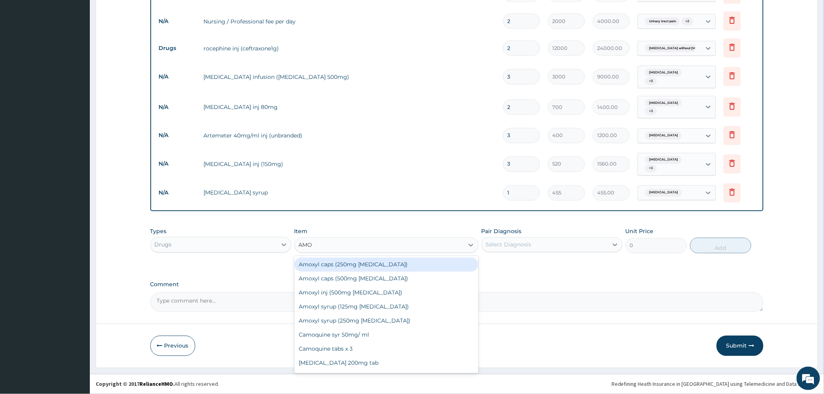
type input "AMOX"
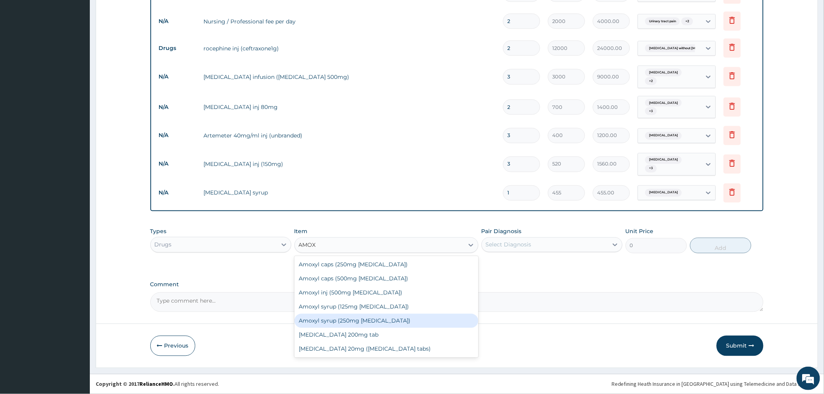
click at [372, 319] on div "Amoxyl syrup (250mg Amoxicillin)" at bounding box center [386, 321] width 184 height 14
type input "1700"
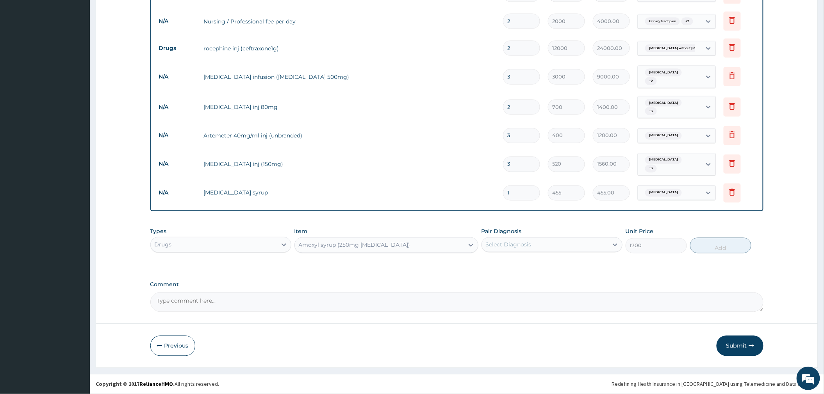
click at [541, 240] on div "Select Diagnosis" at bounding box center [545, 245] width 126 height 12
click at [522, 266] on label "Urinary tract pain" at bounding box center [518, 264] width 49 height 8
checkbox input "true"
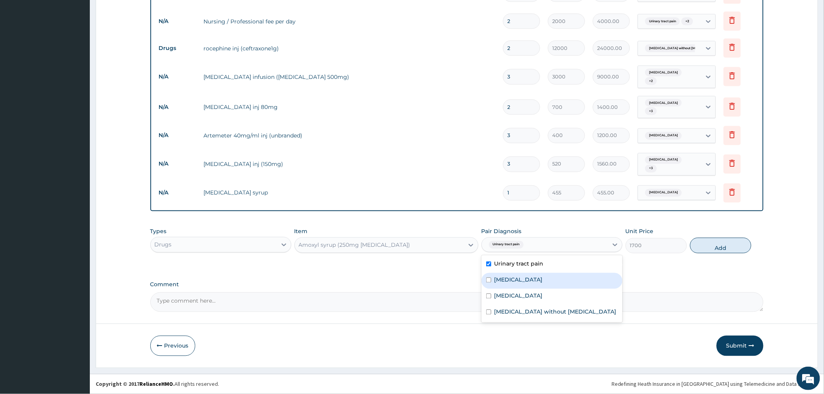
click at [512, 287] on div "Malaria" at bounding box center [551, 281] width 141 height 16
checkbox input "true"
click at [508, 297] on label "Sepsis" at bounding box center [518, 296] width 48 height 8
checkbox input "true"
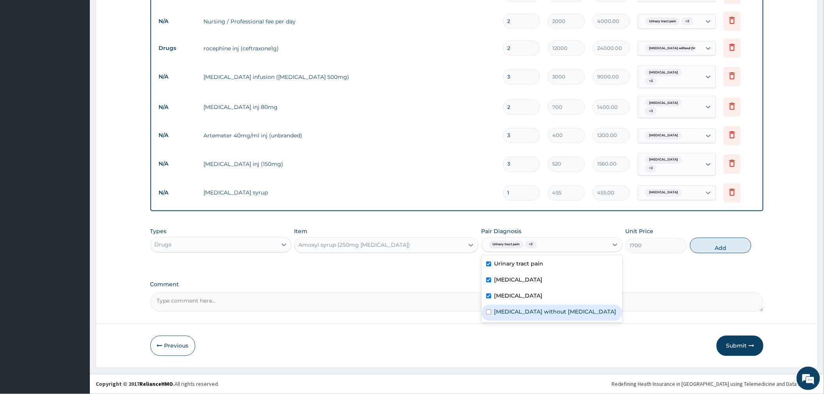
click at [505, 315] on label "Sepsis without septic shock" at bounding box center [555, 312] width 122 height 8
checkbox input "true"
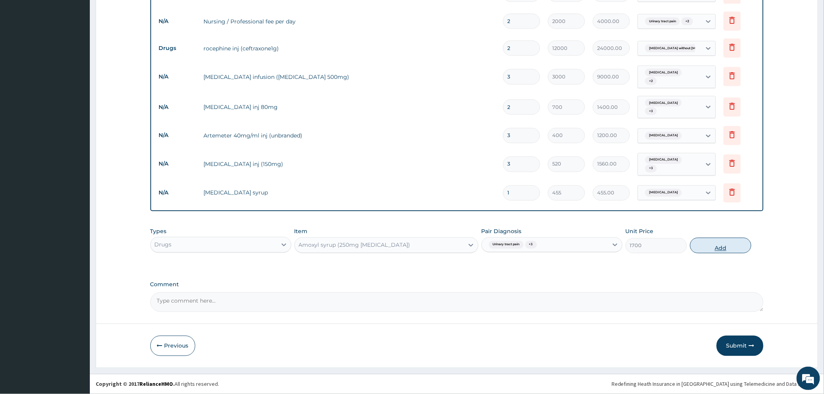
click at [725, 246] on button "Add" at bounding box center [720, 246] width 61 height 16
type input "0"
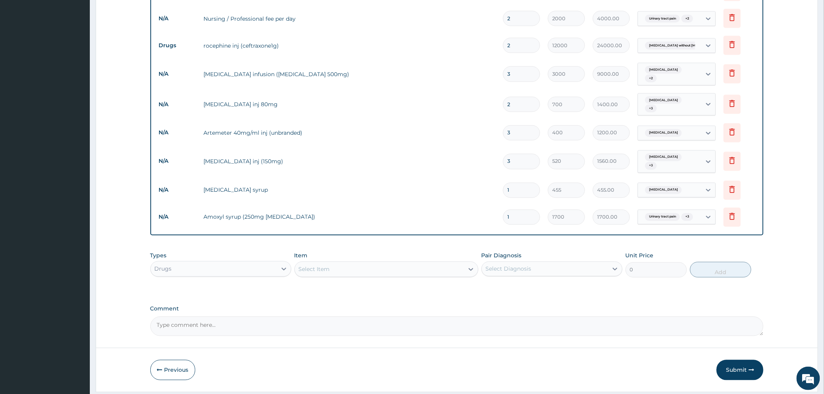
click at [443, 268] on div "Select Item" at bounding box center [386, 270] width 184 height 16
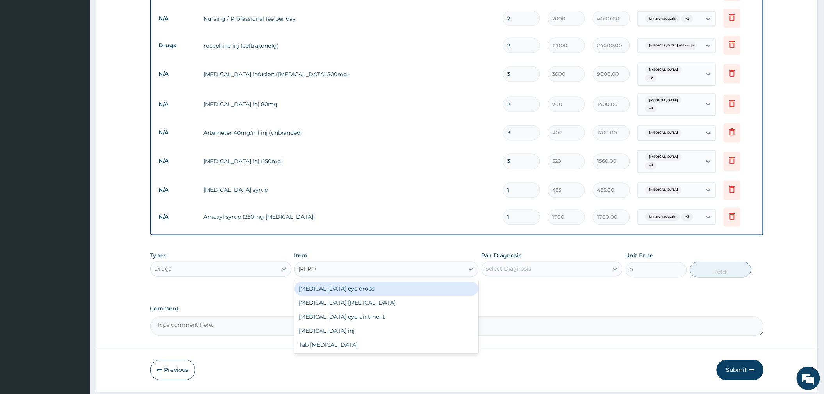
type input "LORAT"
click at [412, 294] on div "Tab Loratadine" at bounding box center [386, 289] width 184 height 14
type input "45"
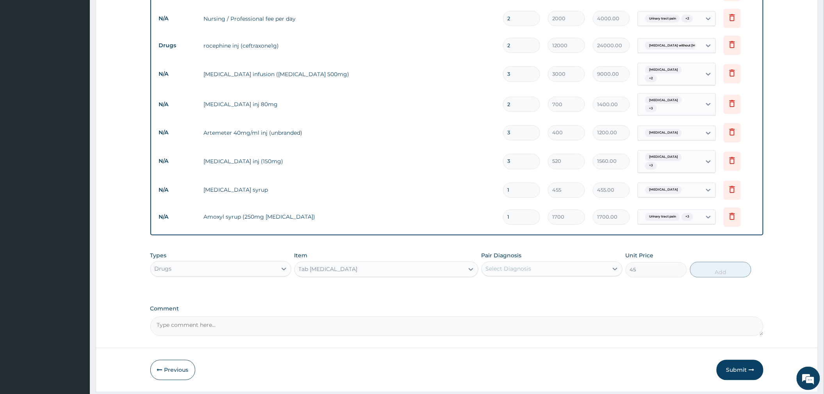
click at [503, 272] on div "Select Diagnosis" at bounding box center [509, 269] width 46 height 8
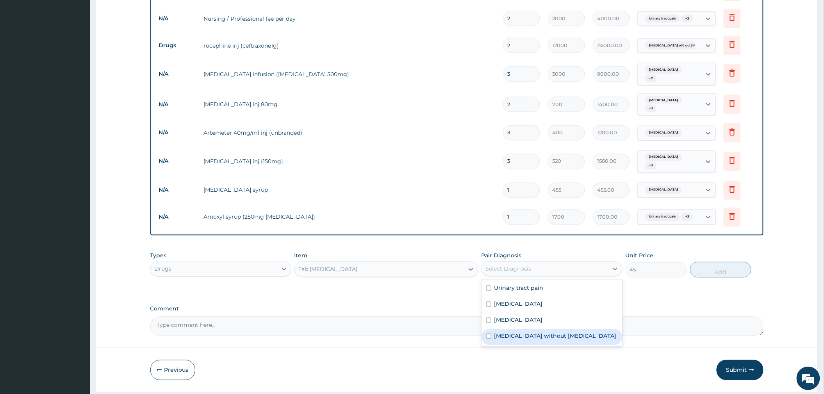
click at [507, 339] on label "Sepsis without septic shock" at bounding box center [555, 336] width 122 height 8
checkbox input "true"
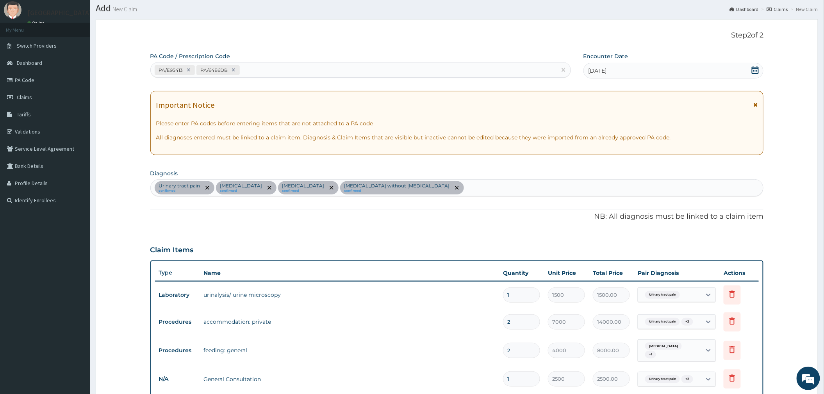
scroll to position [22, 0]
click at [399, 191] on div "Urinary tract pain confirmed Malaria confirmed Sepsis confirmed Sepsis without …" at bounding box center [457, 188] width 612 height 16
type input "UPPER RES"
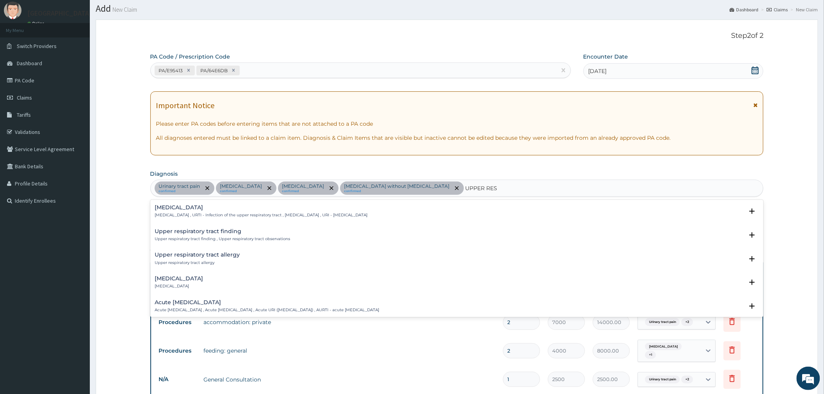
click at [215, 210] on h4 "Upper respiratory infection" at bounding box center [261, 208] width 213 height 6
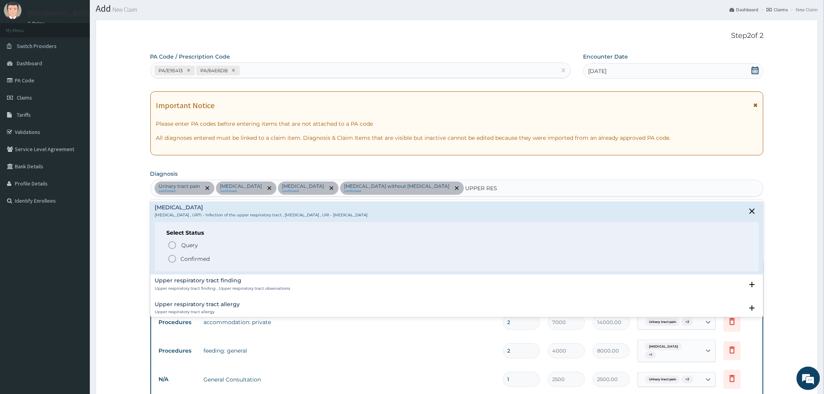
click at [203, 261] on p "Confirmed" at bounding box center [195, 259] width 29 height 8
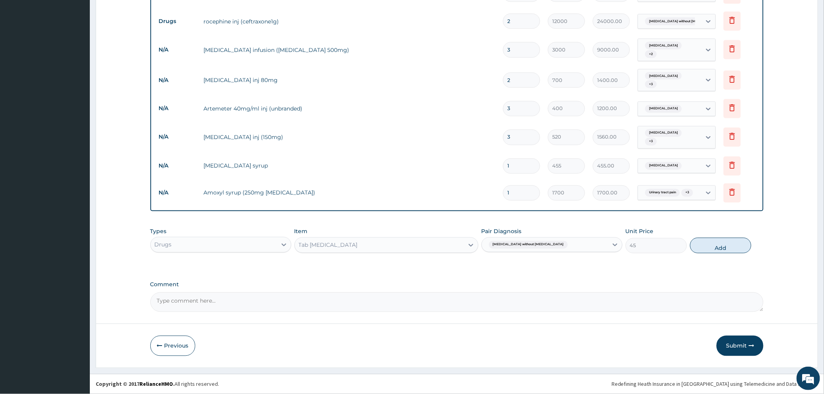
scroll to position [520, 0]
click at [554, 242] on div "Sepsis without septic shock" at bounding box center [545, 244] width 126 height 13
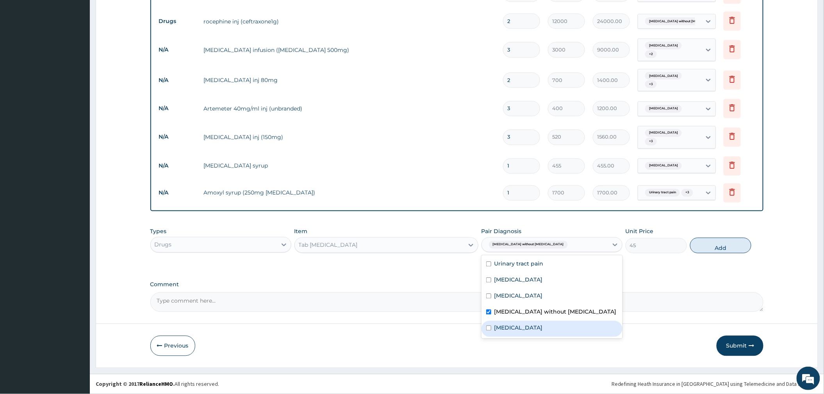
drag, startPoint x: 516, startPoint y: 329, endPoint x: 506, endPoint y: 316, distance: 16.5
click at [514, 329] on label "Upper respiratory infection" at bounding box center [518, 328] width 48 height 8
checkbox input "true"
click at [506, 313] on label "Sepsis without septic shock" at bounding box center [555, 312] width 122 height 8
checkbox input "false"
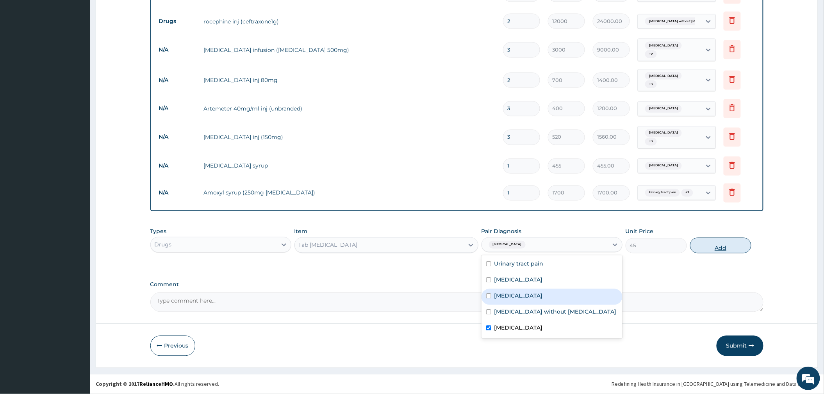
click at [716, 247] on button "Add" at bounding box center [720, 246] width 61 height 16
type input "0"
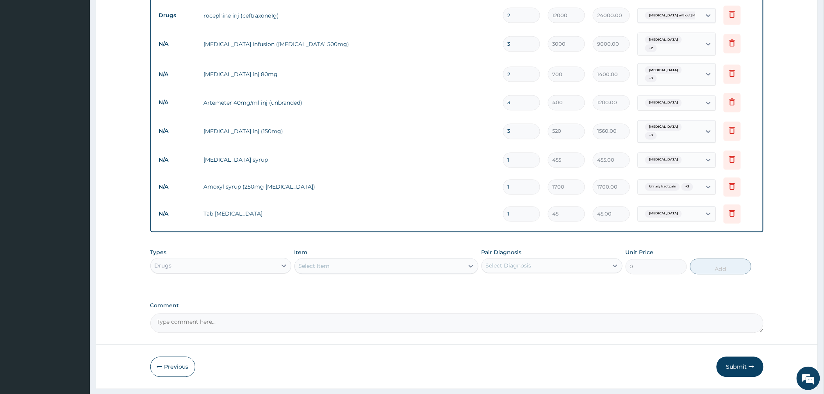
click at [391, 272] on div "Select Item" at bounding box center [379, 266] width 169 height 12
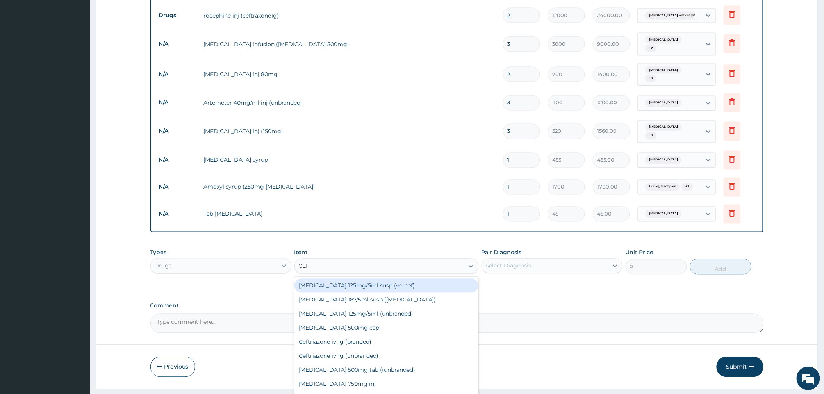
type input "CEFU"
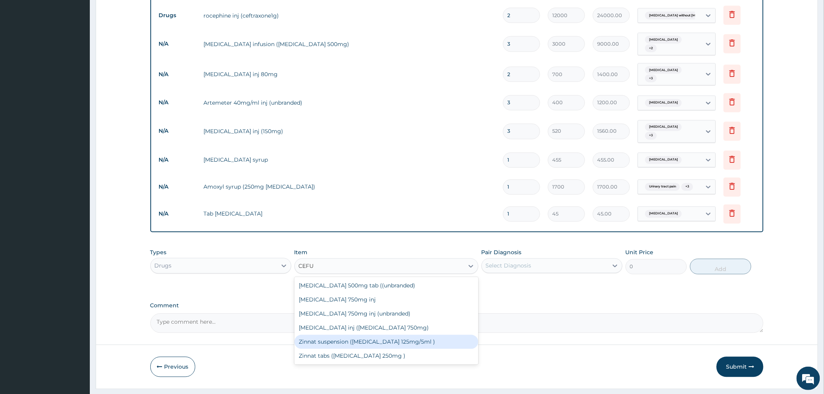
click at [400, 345] on div "Zinnat suspension (Cefuroxime 125mg/5ml )" at bounding box center [386, 342] width 184 height 14
type input "12000"
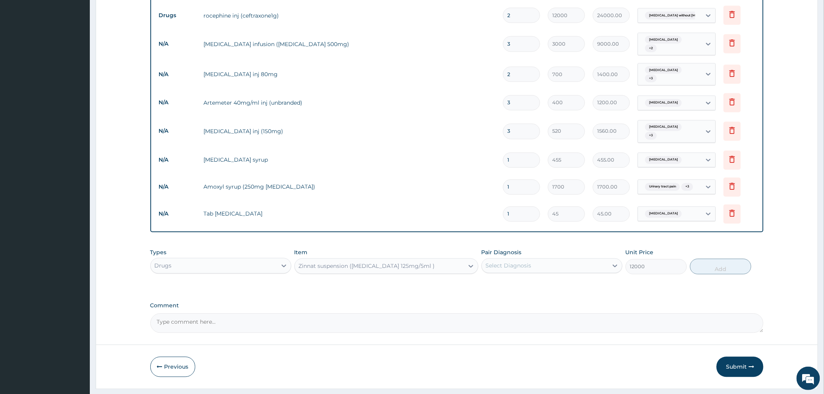
click at [377, 270] on div "Zinnat suspension (Cefuroxime 125mg/5ml )" at bounding box center [367, 266] width 136 height 8
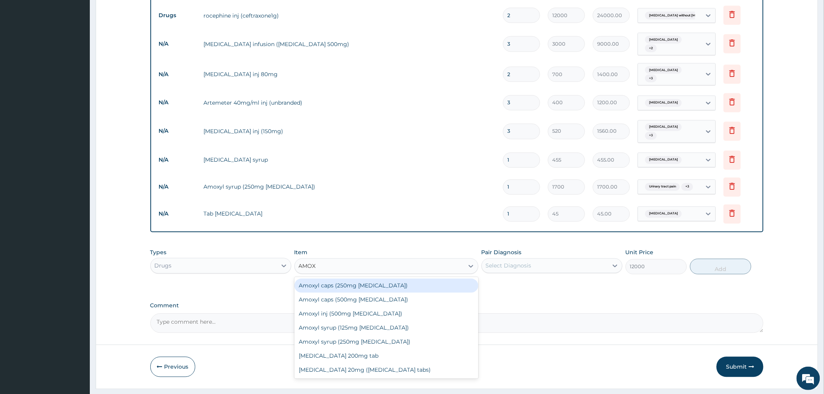
scroll to position [0, 0]
type input "AMOX"
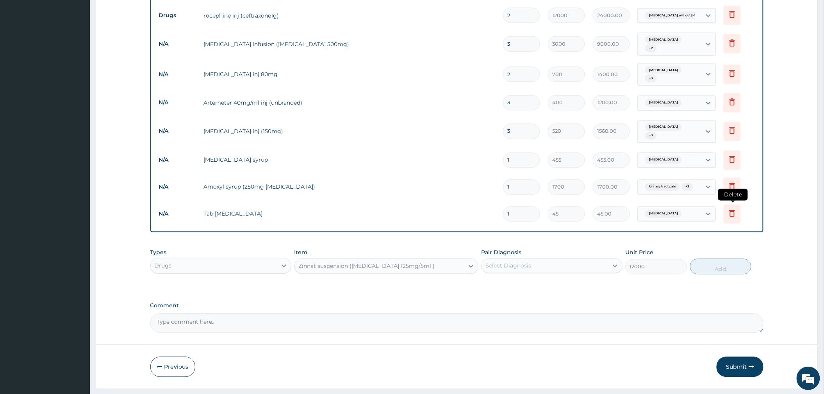
click at [730, 217] on icon at bounding box center [731, 213] width 5 height 7
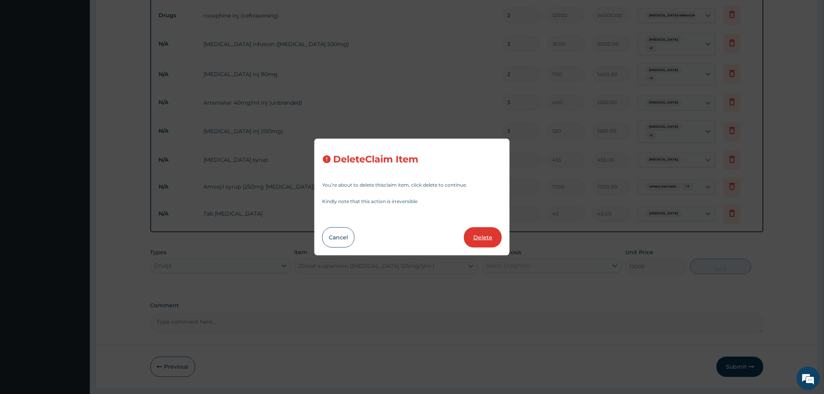
click at [478, 237] on button "Delete" at bounding box center [483, 237] width 38 height 20
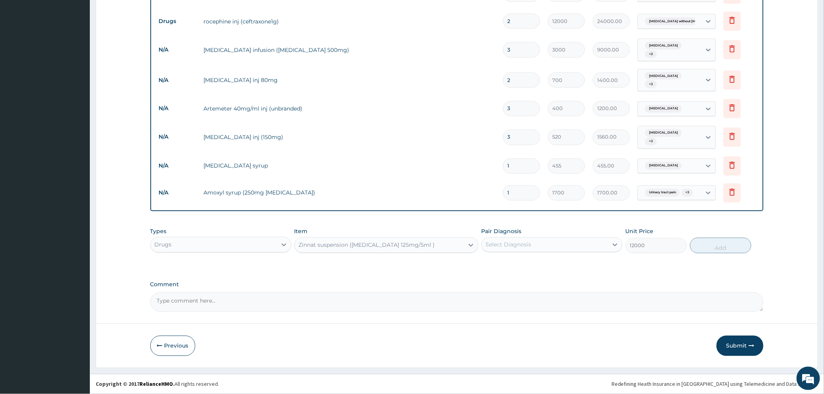
click at [339, 245] on div "Zinnat suspension (Cefuroxime 125mg/5ml )" at bounding box center [367, 245] width 136 height 8
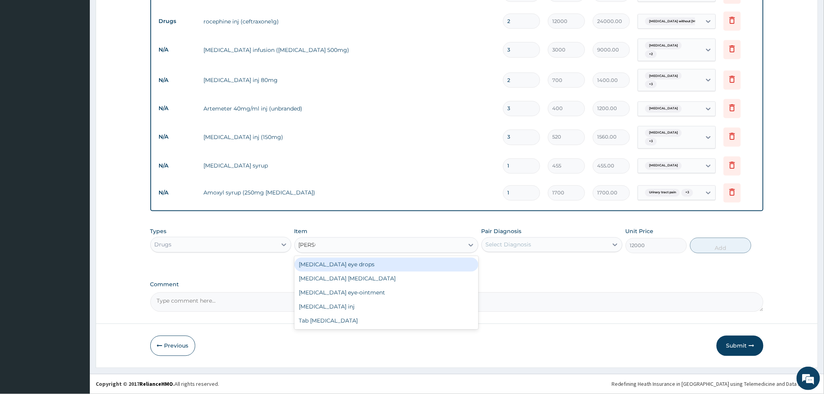
type input "LORAT"
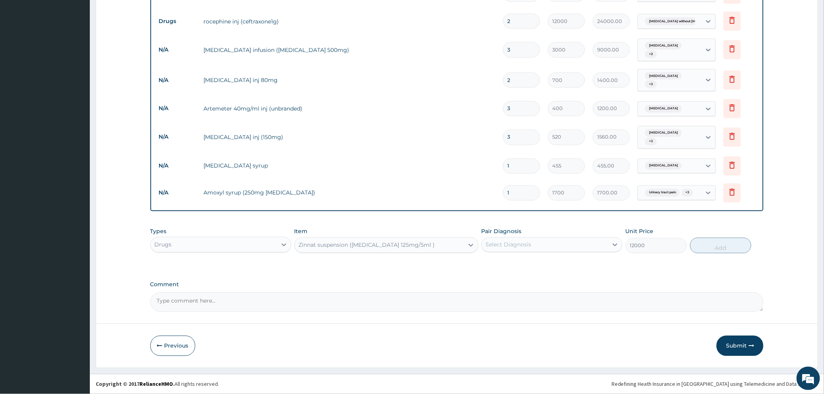
click at [327, 247] on div "Zinnat suspension (Cefuroxime 125mg/5ml )" at bounding box center [379, 245] width 169 height 12
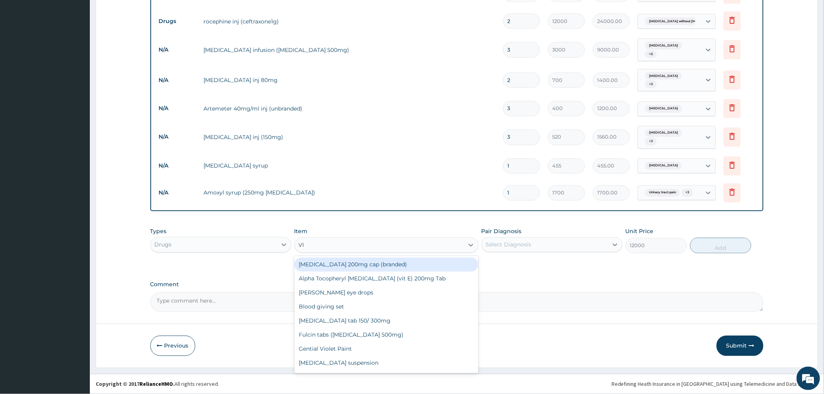
type input "VIT"
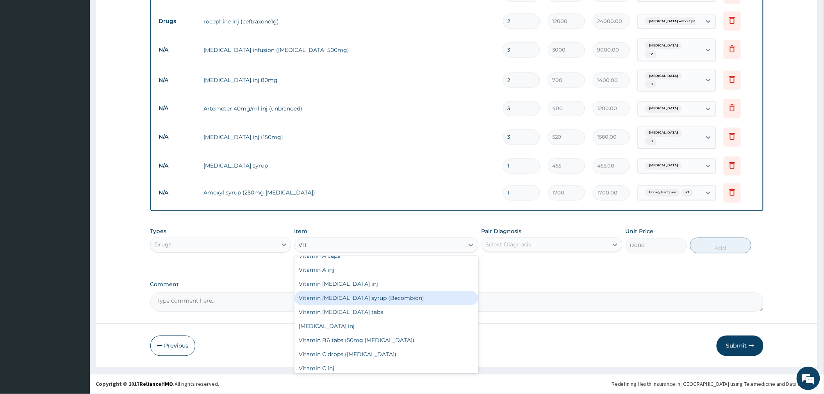
scroll to position [104, 0]
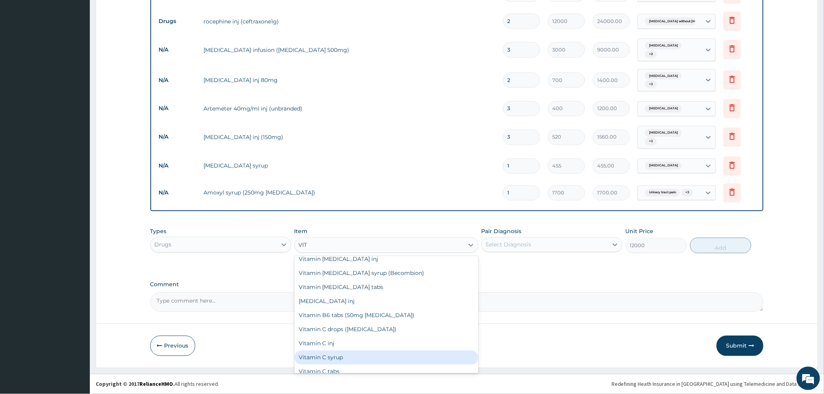
drag, startPoint x: 355, startPoint y: 360, endPoint x: 379, endPoint y: 352, distance: 25.7
click at [355, 358] on div "Vitamin C syrup" at bounding box center [386, 358] width 184 height 14
type input "1000"
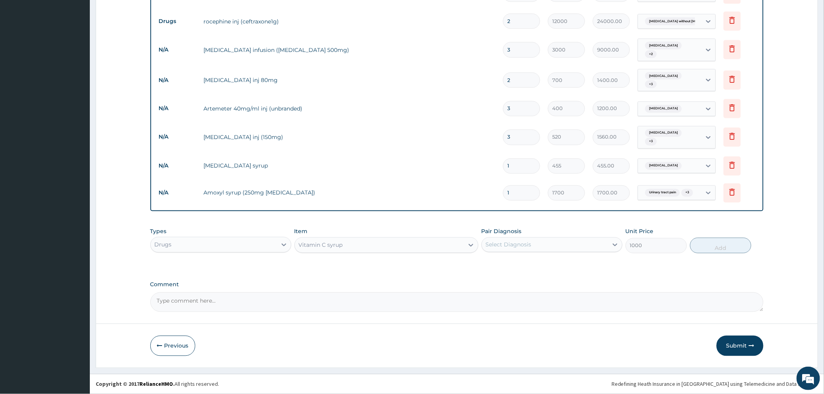
drag, startPoint x: 567, startPoint y: 241, endPoint x: 556, endPoint y: 255, distance: 16.9
click at [566, 241] on div "Select Diagnosis" at bounding box center [545, 245] width 126 height 12
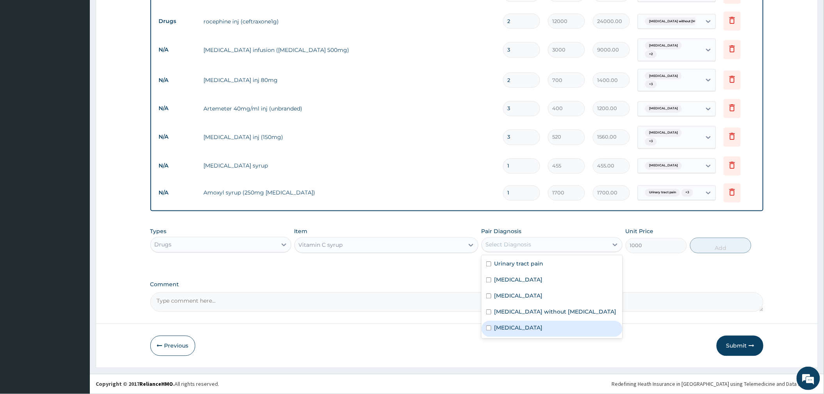
click at [516, 326] on label "Upper respiratory infection" at bounding box center [518, 328] width 48 height 8
checkbox input "true"
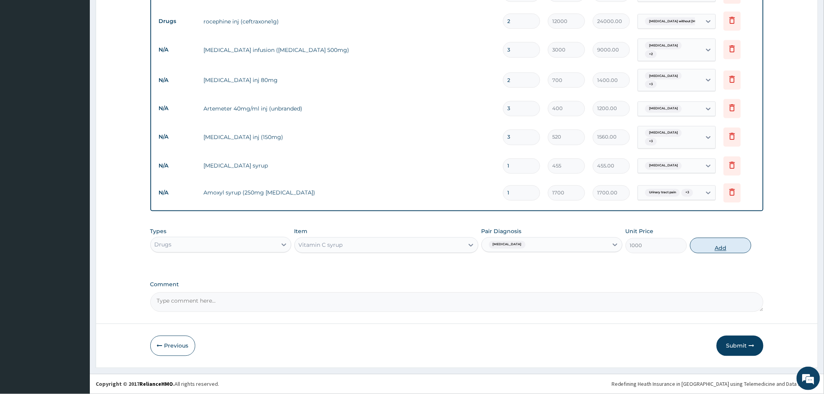
click at [694, 250] on button "Add" at bounding box center [720, 246] width 61 height 16
type input "0"
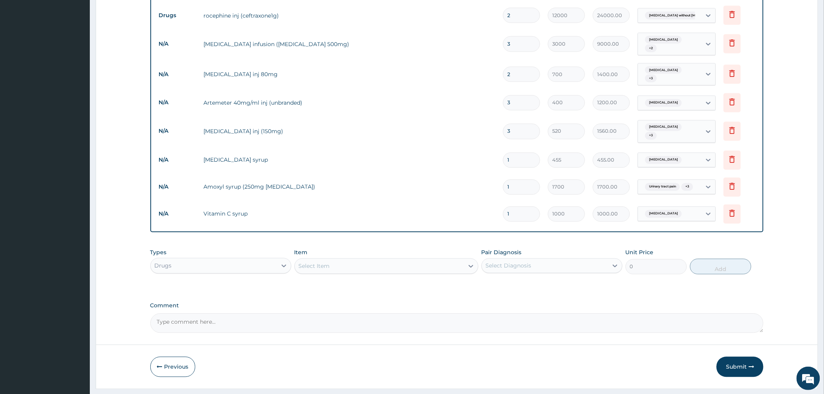
click at [517, 52] on input "3" at bounding box center [521, 43] width 37 height 15
type input "0.00"
type input "2"
type input "6000.00"
type input "3"
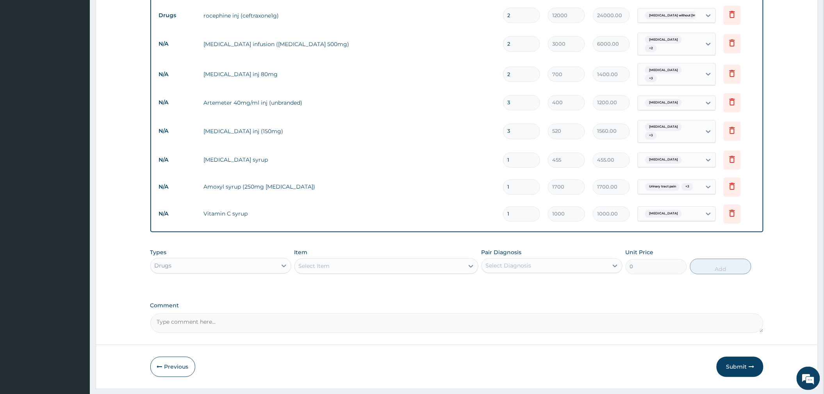
type input "9000.00"
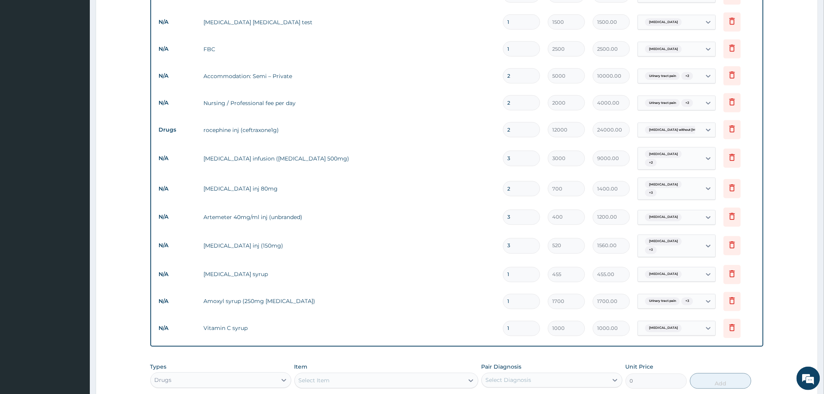
scroll to position [547, 0]
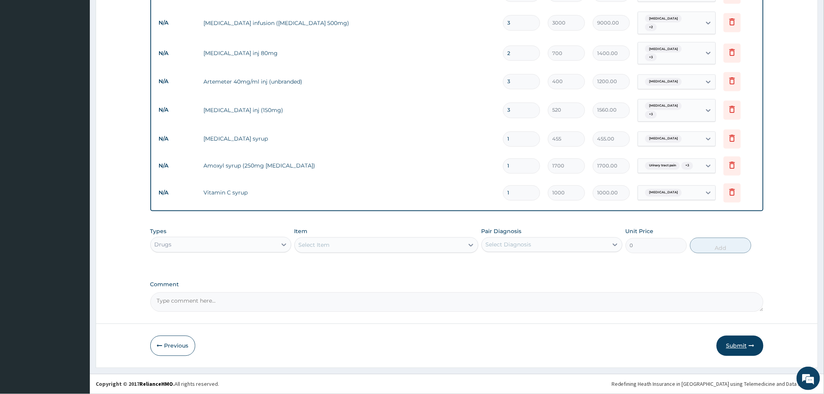
click at [739, 344] on button "Submit" at bounding box center [739, 346] width 47 height 20
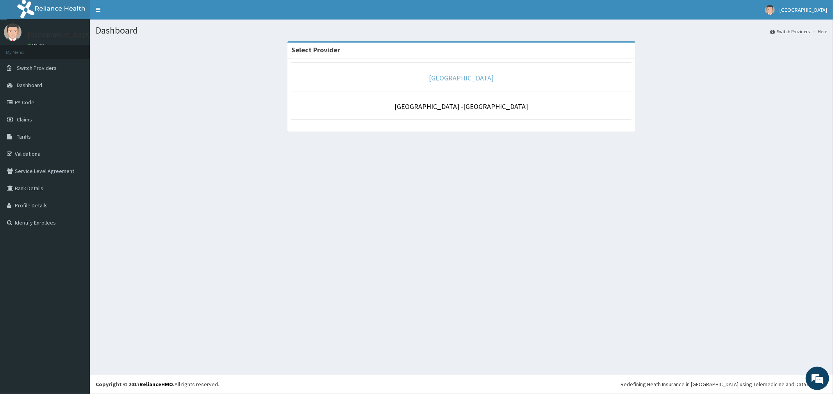
click at [472, 80] on link "[GEOGRAPHIC_DATA]" at bounding box center [461, 77] width 65 height 9
